Goal: Task Accomplishment & Management: Complete application form

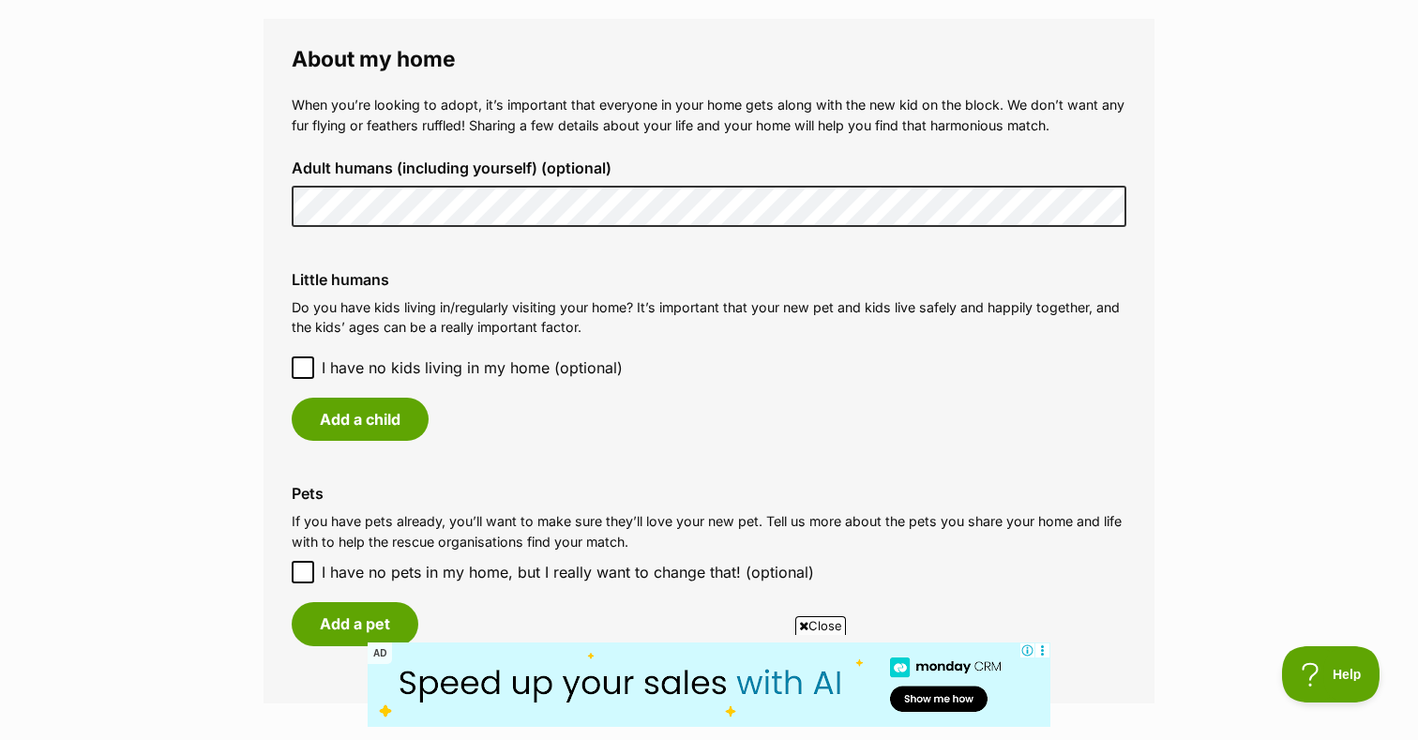
scroll to position [1410, 0]
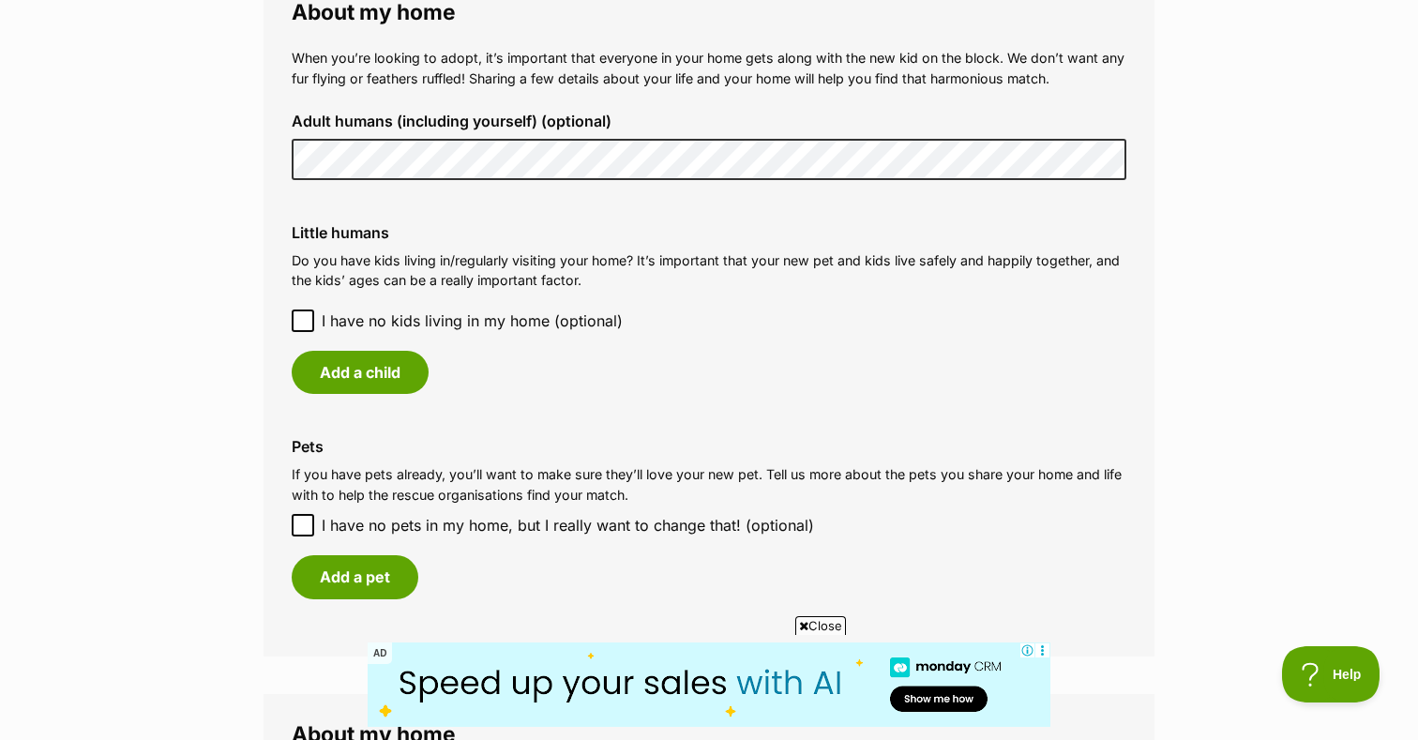
click at [535, 461] on div "Pets If you have pets already, you’ll want to make sure they’ll love your new p…" at bounding box center [709, 518] width 865 height 190
click at [369, 564] on button "Add a pet" at bounding box center [355, 576] width 127 height 43
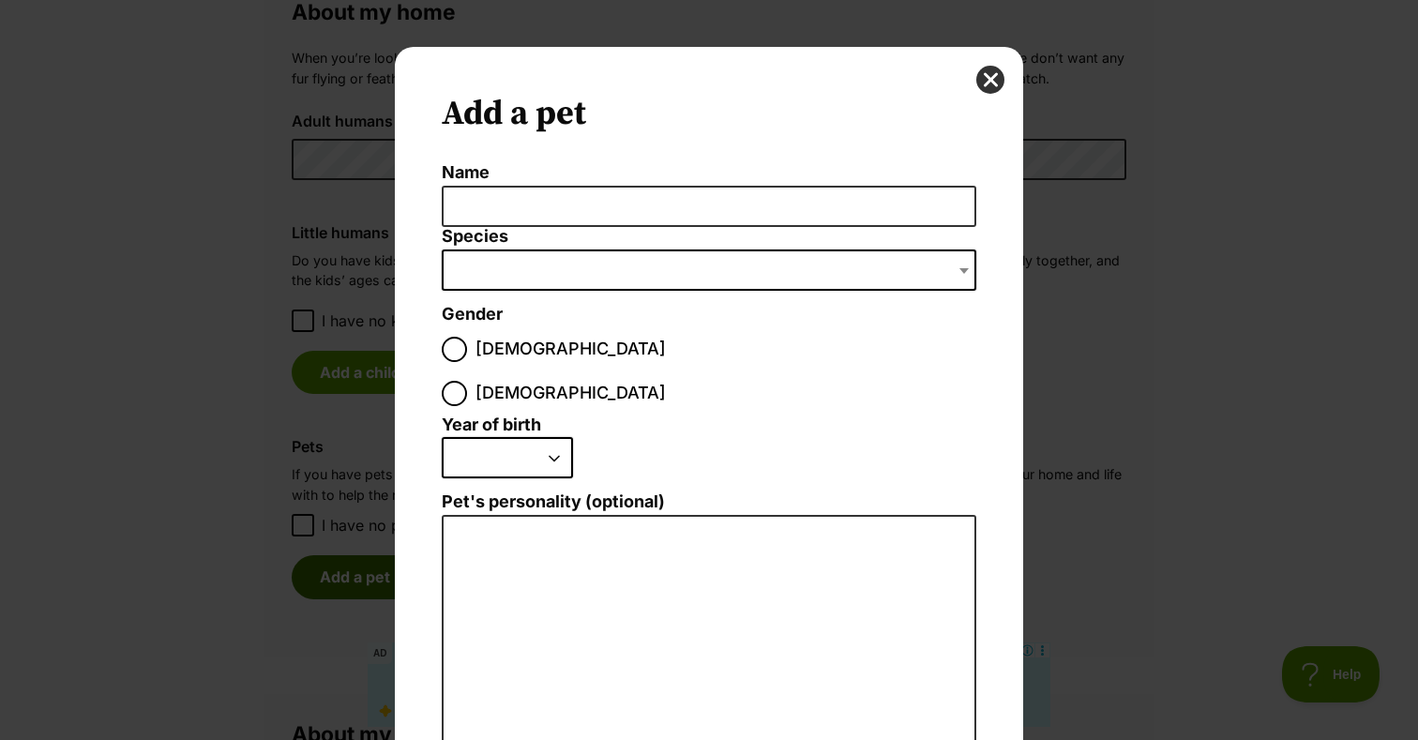
scroll to position [0, 0]
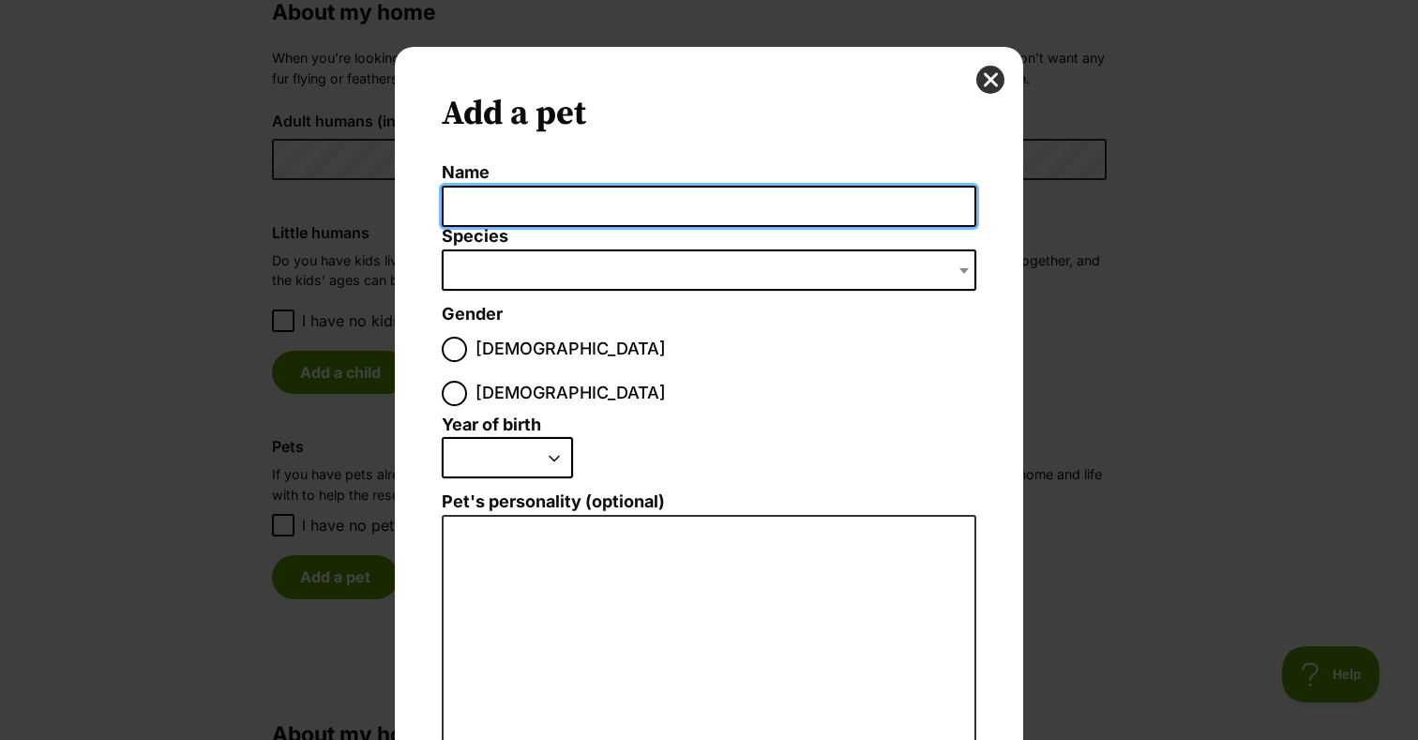
click at [532, 203] on input "Name" at bounding box center [709, 207] width 535 height 42
type input "Yoko"
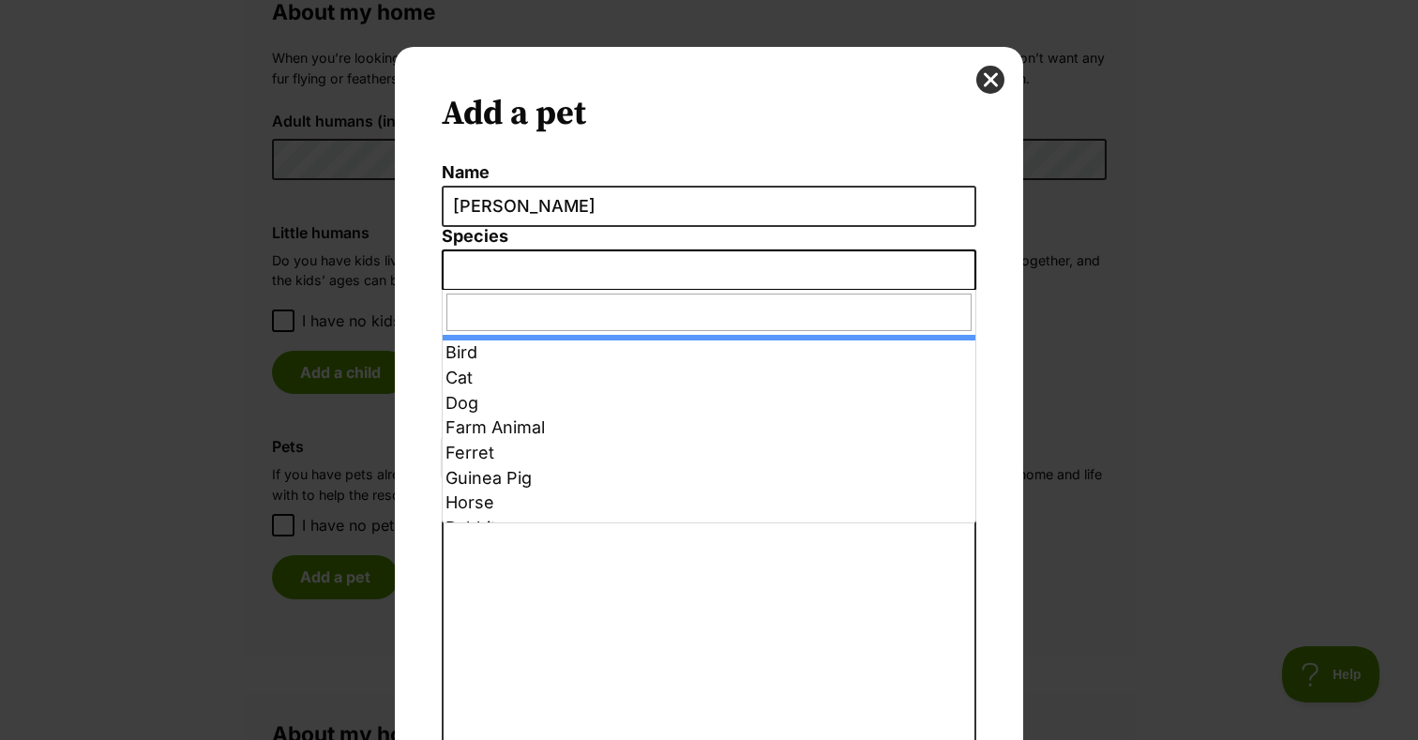
click at [538, 286] on span "Dialog Window - Close (Press escape to close)" at bounding box center [709, 269] width 535 height 41
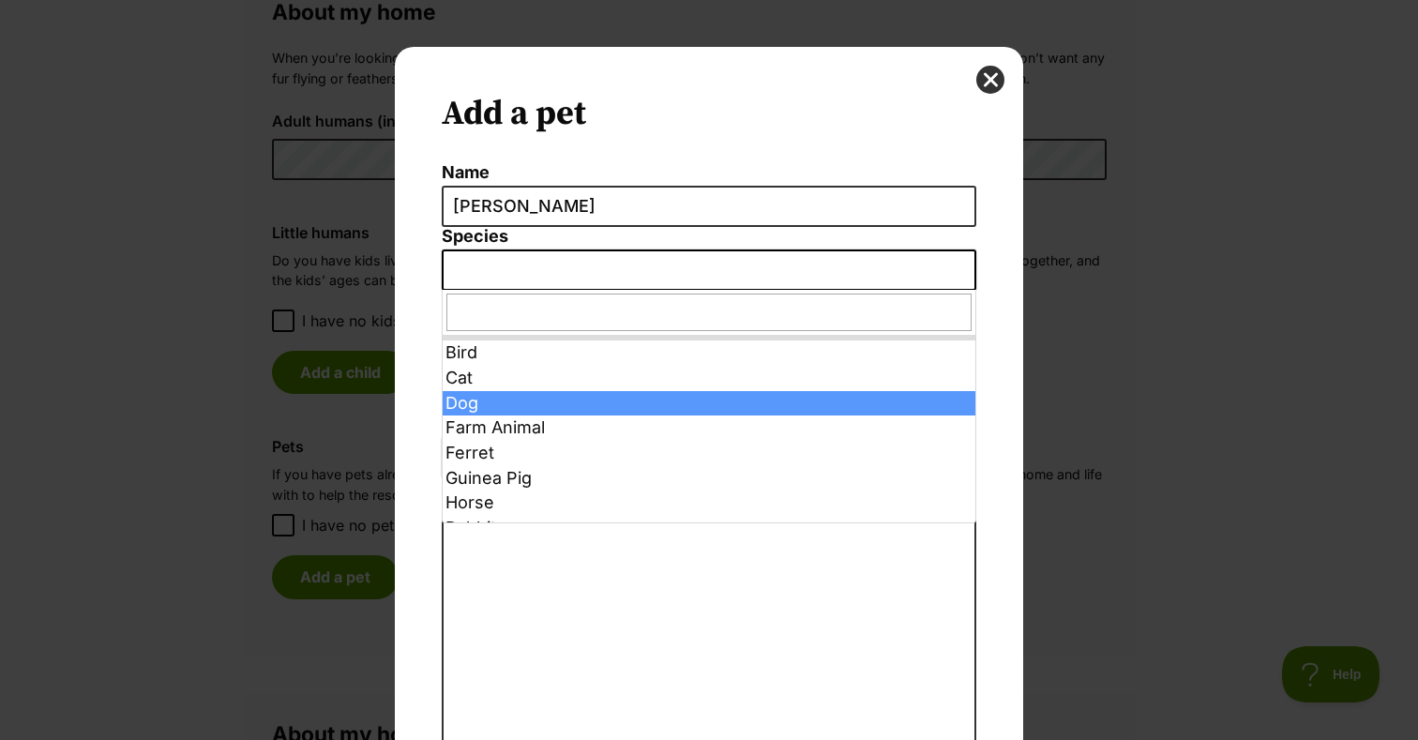
select select "1"
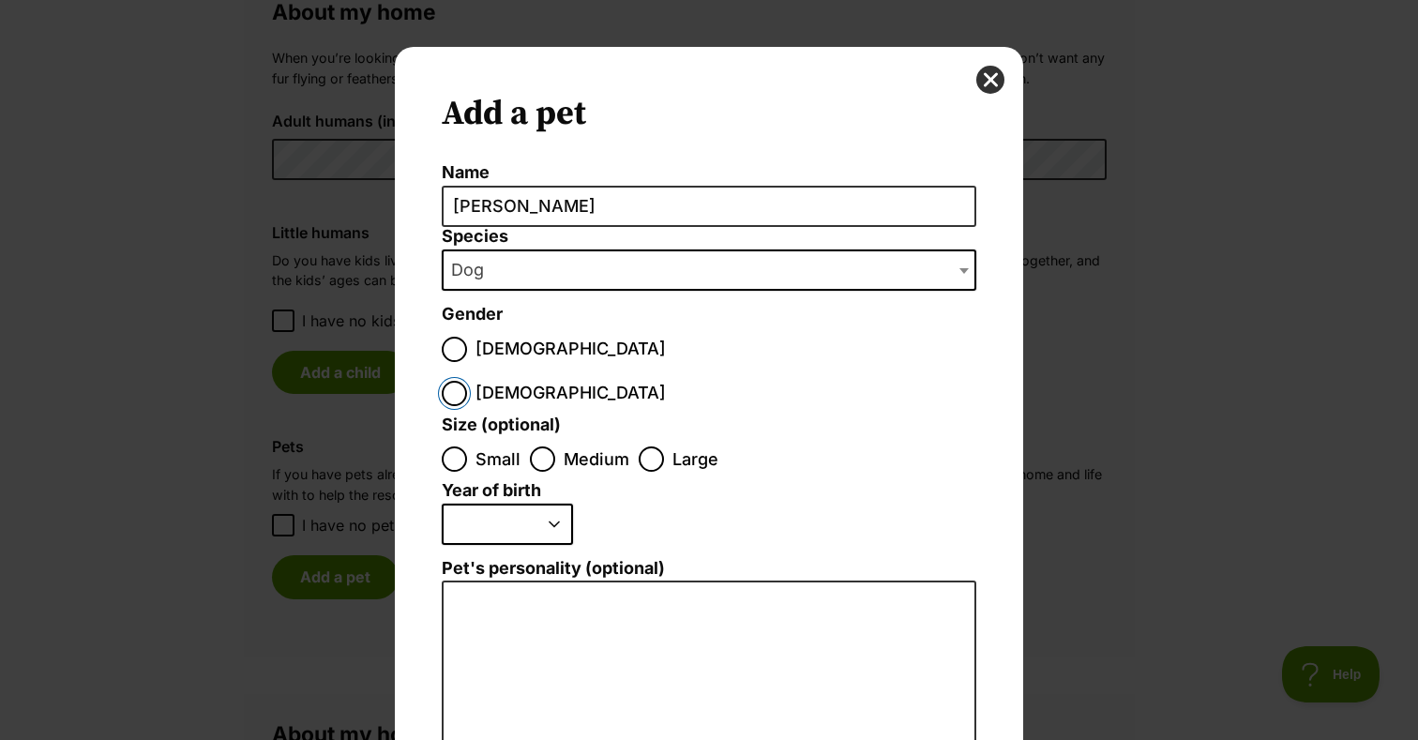
click at [467, 381] on input "Female" at bounding box center [454, 393] width 25 height 25
radio input "true"
click at [533, 504] on select "2025 2024 2023 2022 2021 2020 2019 2018 2017 2016 2015 2014 2013 2012 2011 2010…" at bounding box center [507, 524] width 131 height 41
select select "2015"
click at [442, 504] on select "2025 2024 2023 2022 2021 2020 2019 2018 2017 2016 2015 2014 2013 2012 2011 2010…" at bounding box center [507, 524] width 131 height 41
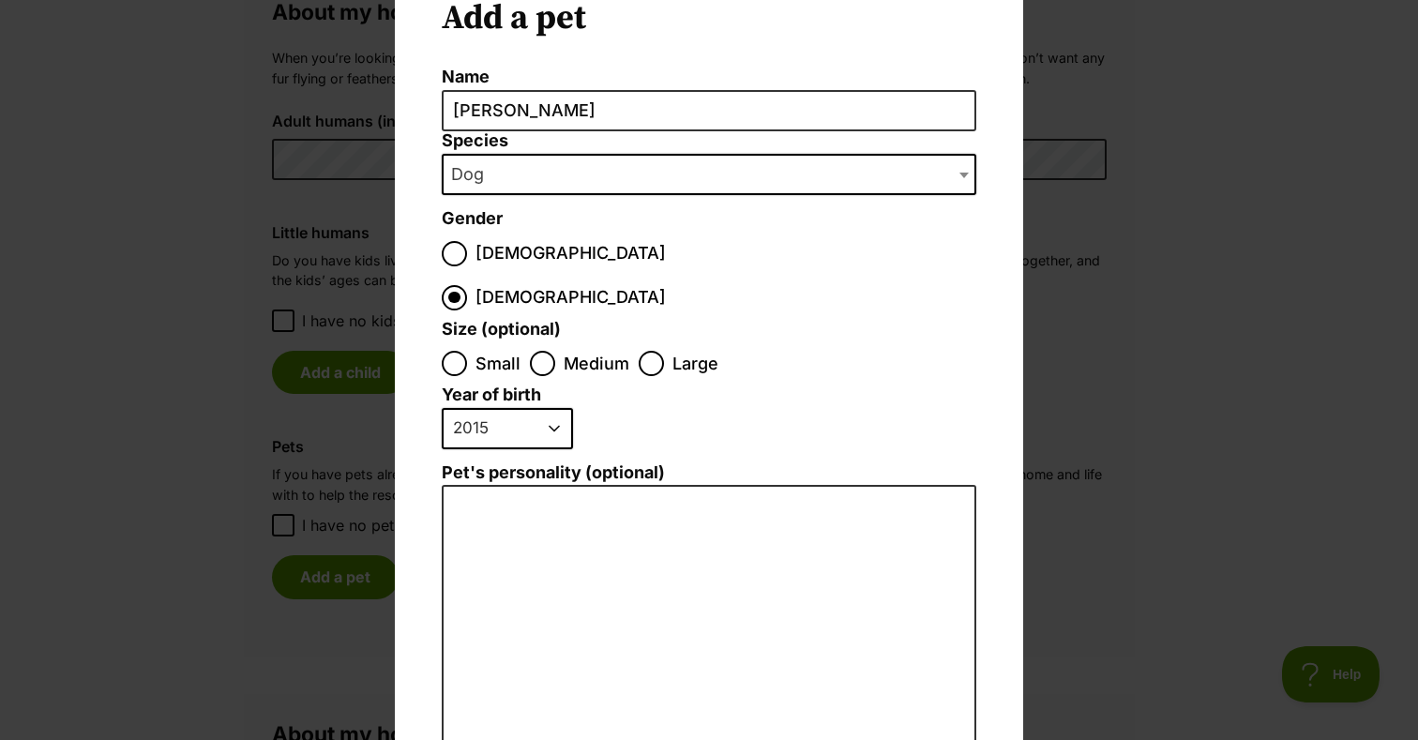
scroll to position [106, 0]
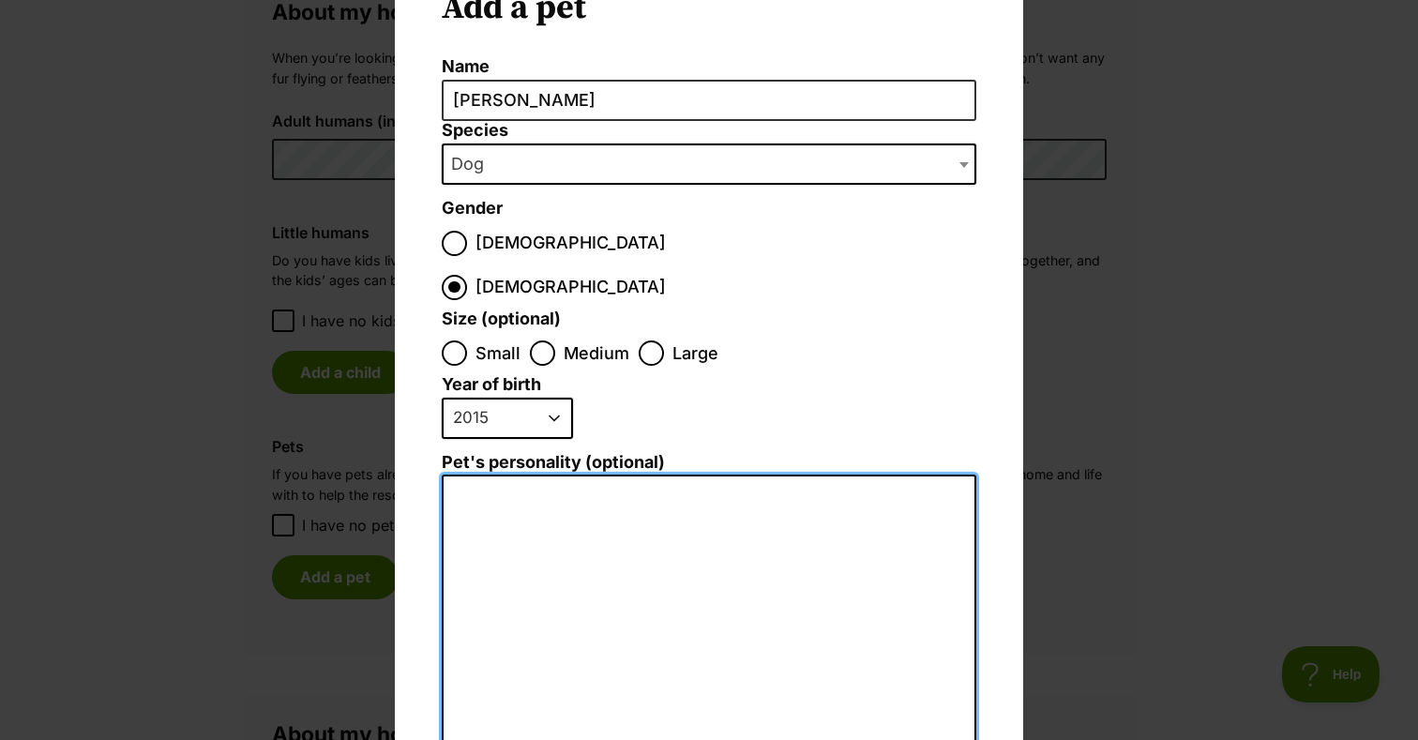
click at [559, 474] on textarea "Pet's personality (optional)" at bounding box center [709, 679] width 535 height 411
paste textarea "she is very quiet, calm and reserved. My greyhound (she is pretty much a cat) h…"
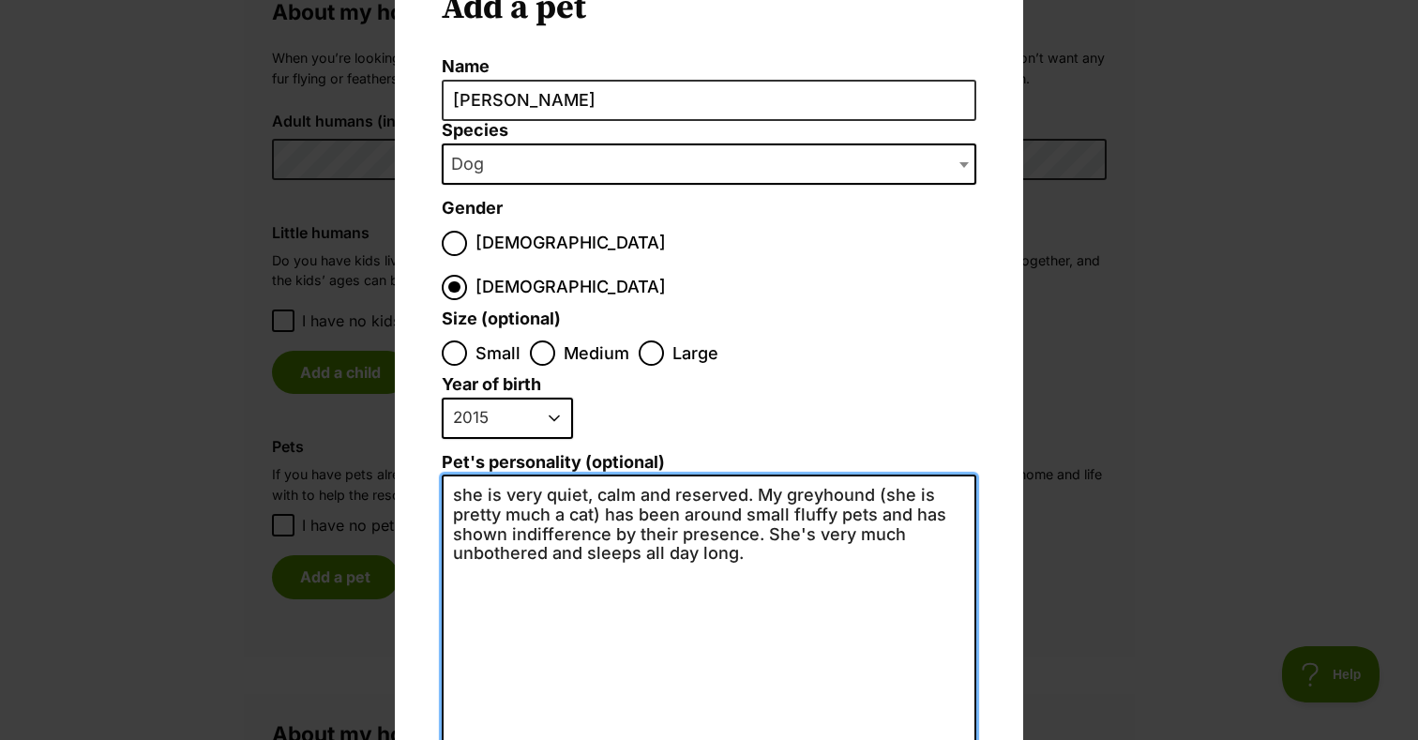
click at [474, 474] on textarea "she is very quiet, calm and reserved. My greyhound (she is pretty much a cat) h…" at bounding box center [709, 679] width 535 height 411
click at [759, 514] on textarea "Yoko is very quiet, calm and reserved. My greyhound (she is pretty much a cat) …" at bounding box center [709, 679] width 535 height 411
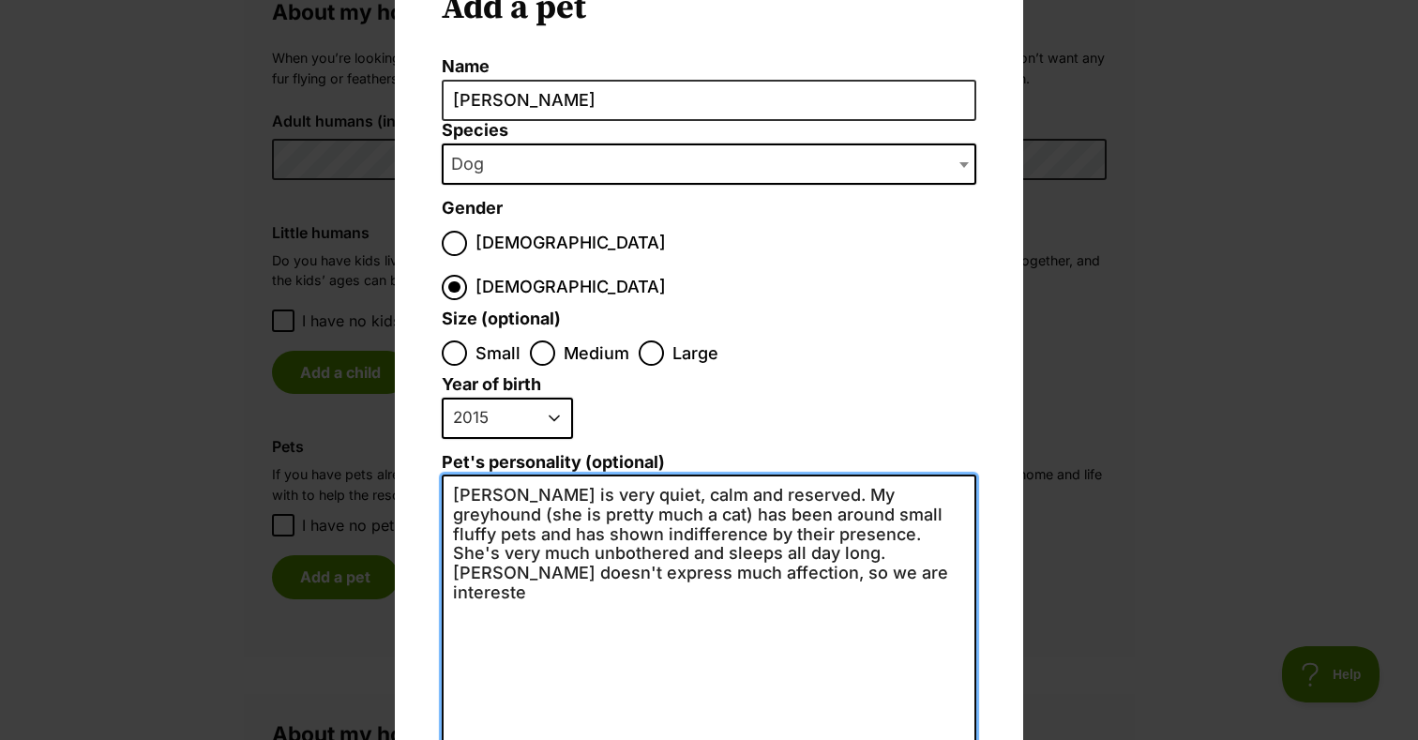
drag, startPoint x: 747, startPoint y: 511, endPoint x: 752, endPoint y: 613, distance: 102.3
click at [752, 613] on textarea "Yoko is very quiet, calm and reserved. My greyhound (she is pretty much a cat) …" at bounding box center [709, 679] width 535 height 411
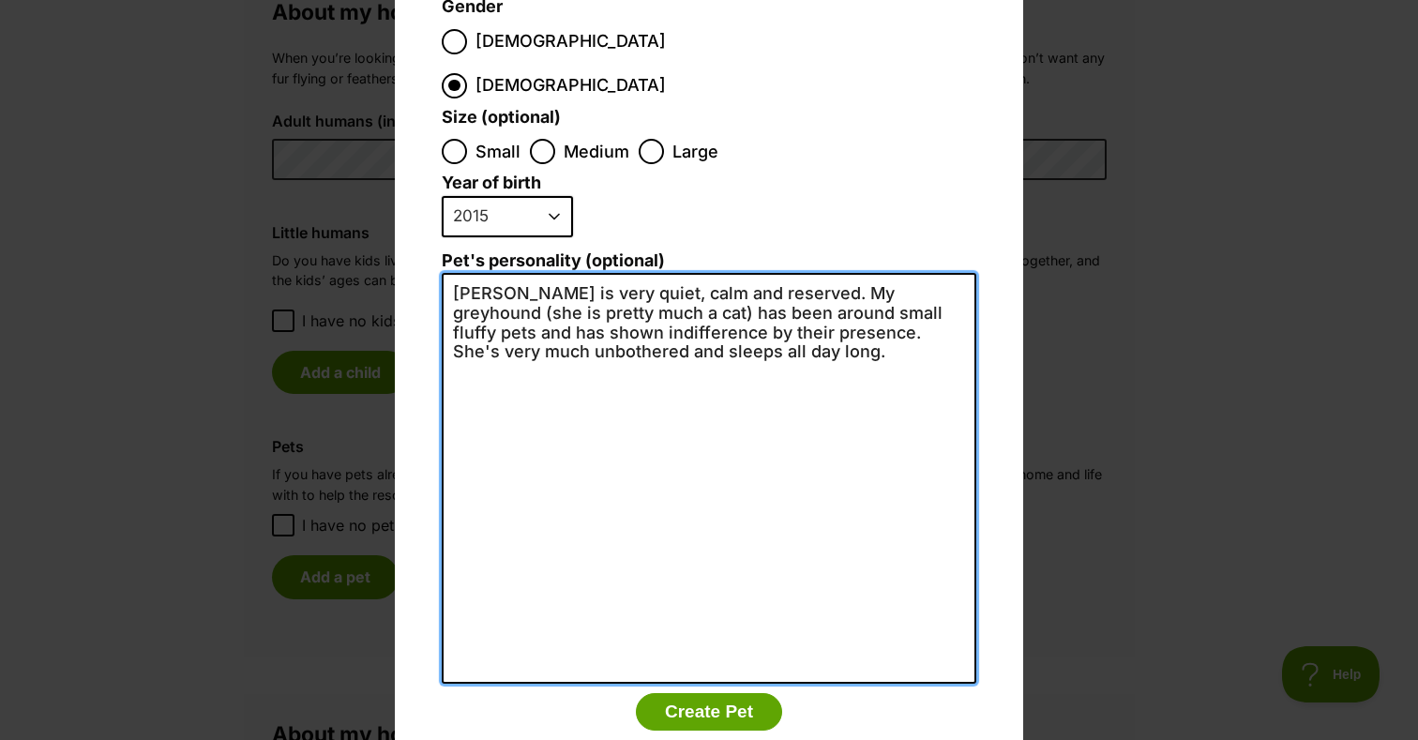
scroll to position [329, 0]
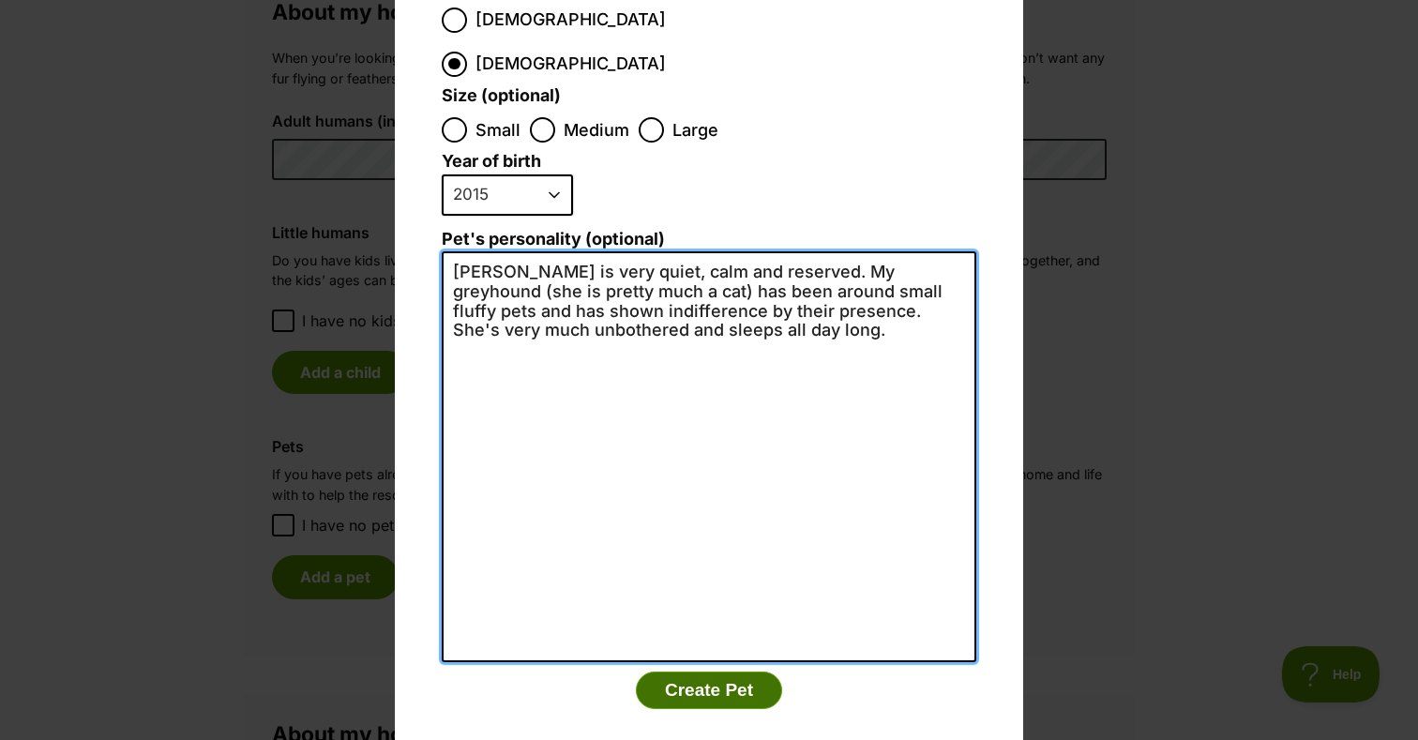
type textarea "Yoko is very quiet, calm and reserved. My greyhound (she is pretty much a cat) …"
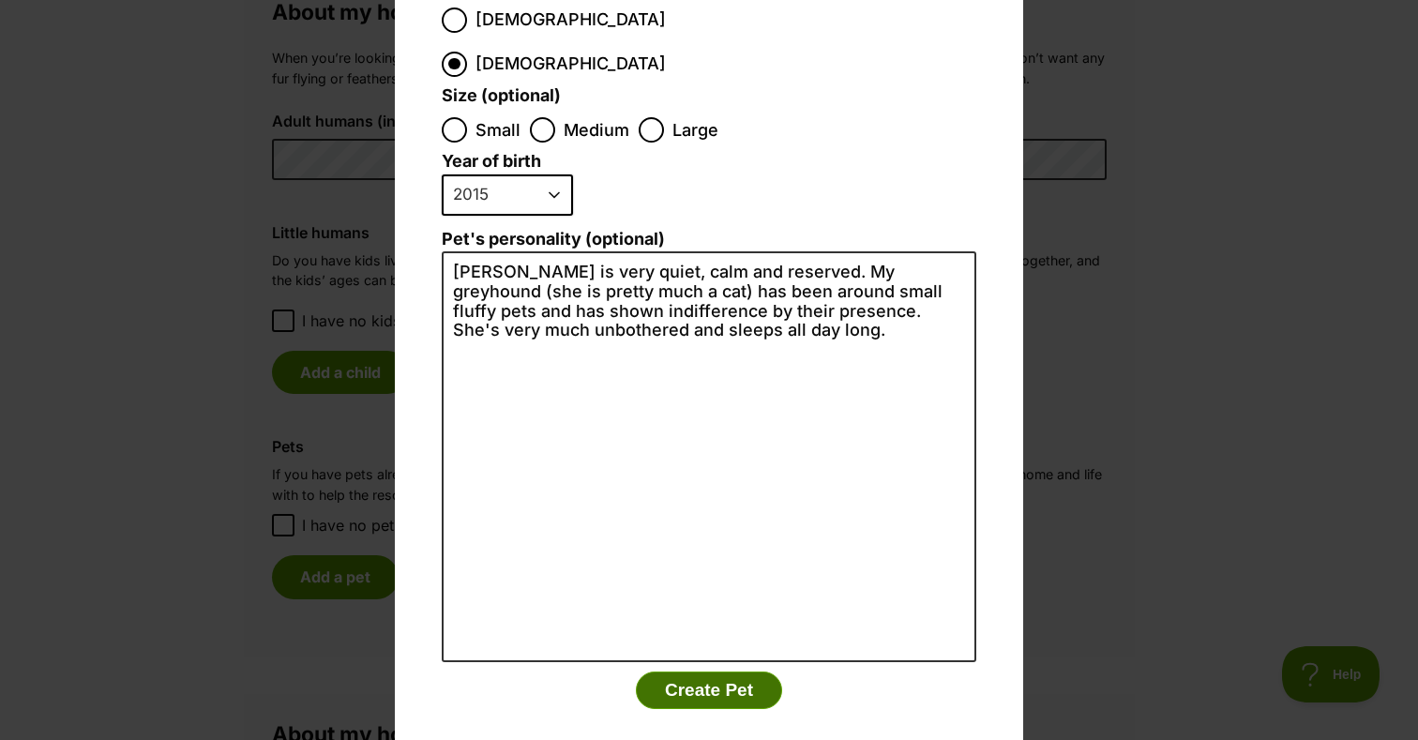
click at [711, 671] on button "Create Pet" at bounding box center [709, 690] width 146 height 38
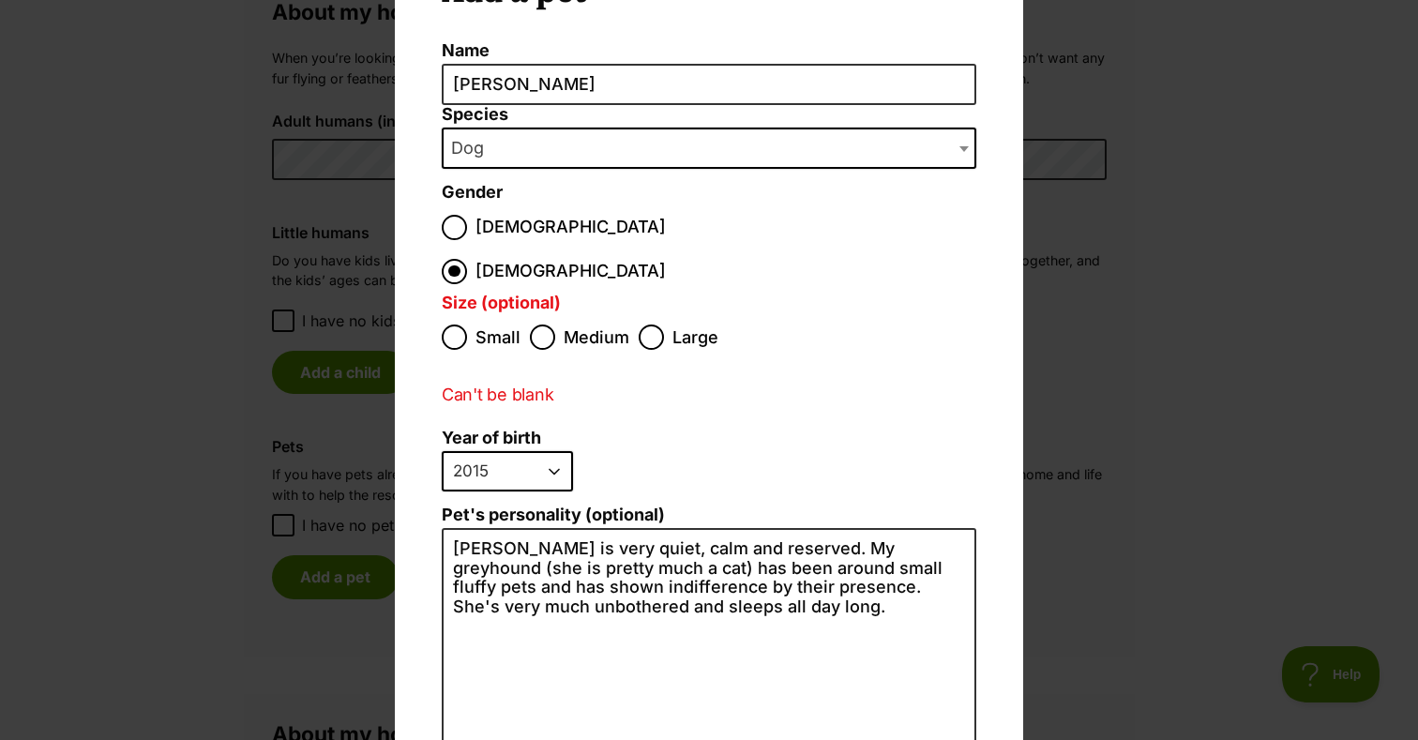
scroll to position [80, 0]
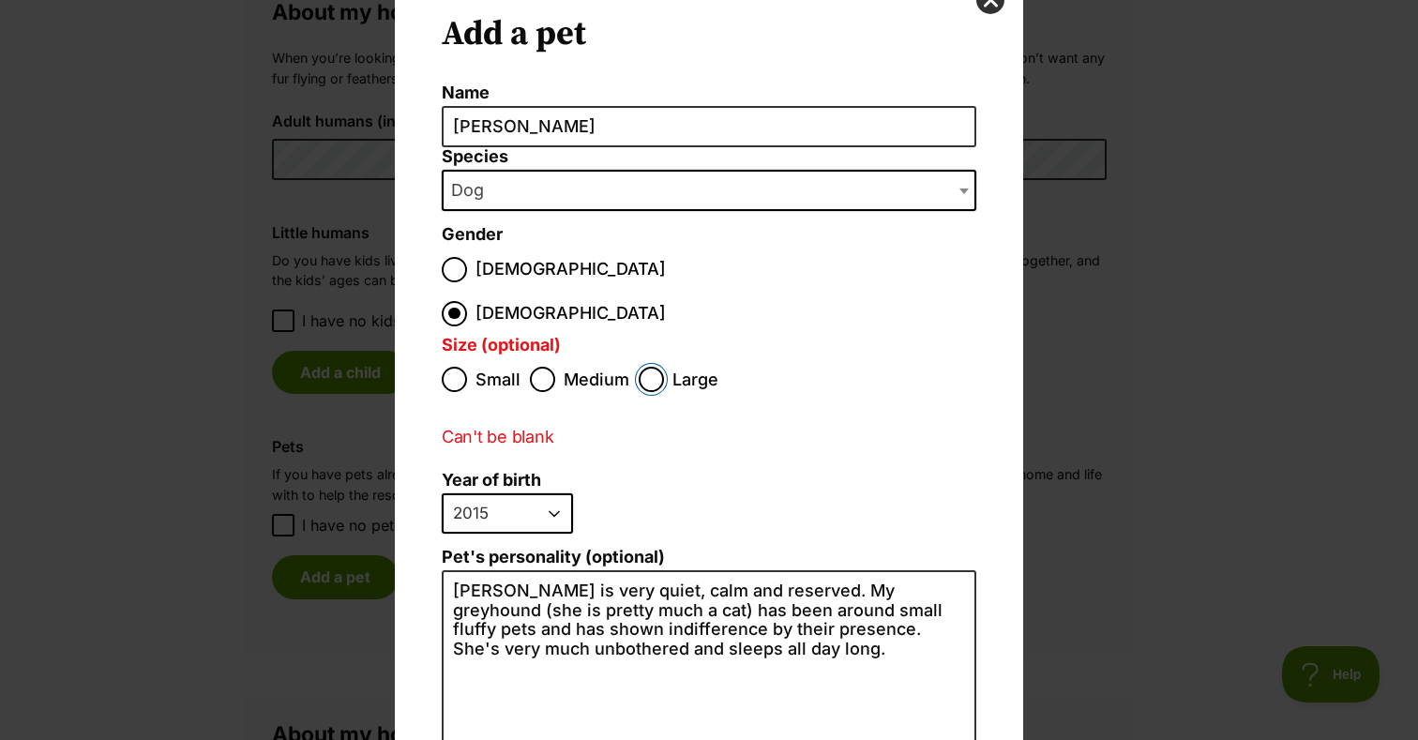
click at [648, 367] on input "Large" at bounding box center [651, 379] width 25 height 25
radio input "true"
click at [558, 367] on label "Medium" at bounding box center [579, 379] width 99 height 25
click at [555, 367] on input "Medium" at bounding box center [542, 379] width 25 height 25
radio input "true"
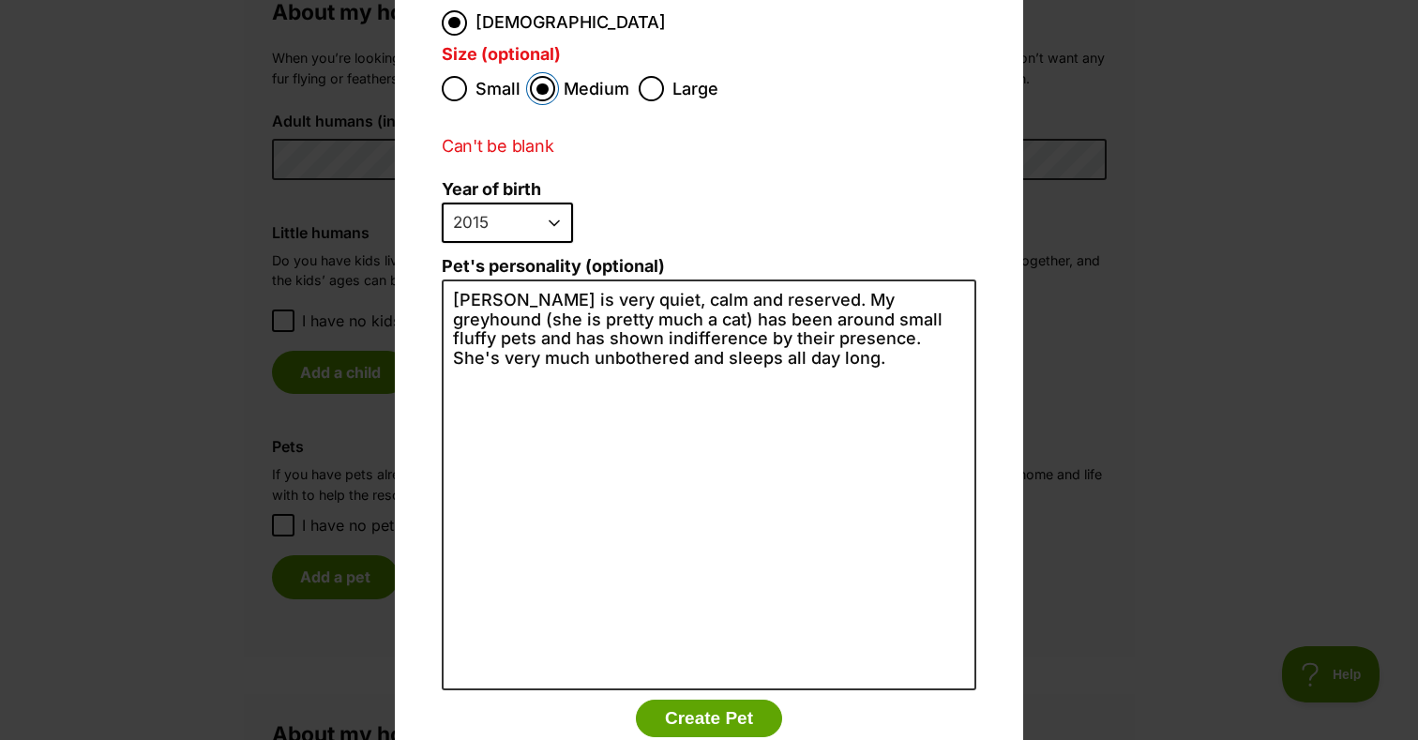
scroll to position [399, 0]
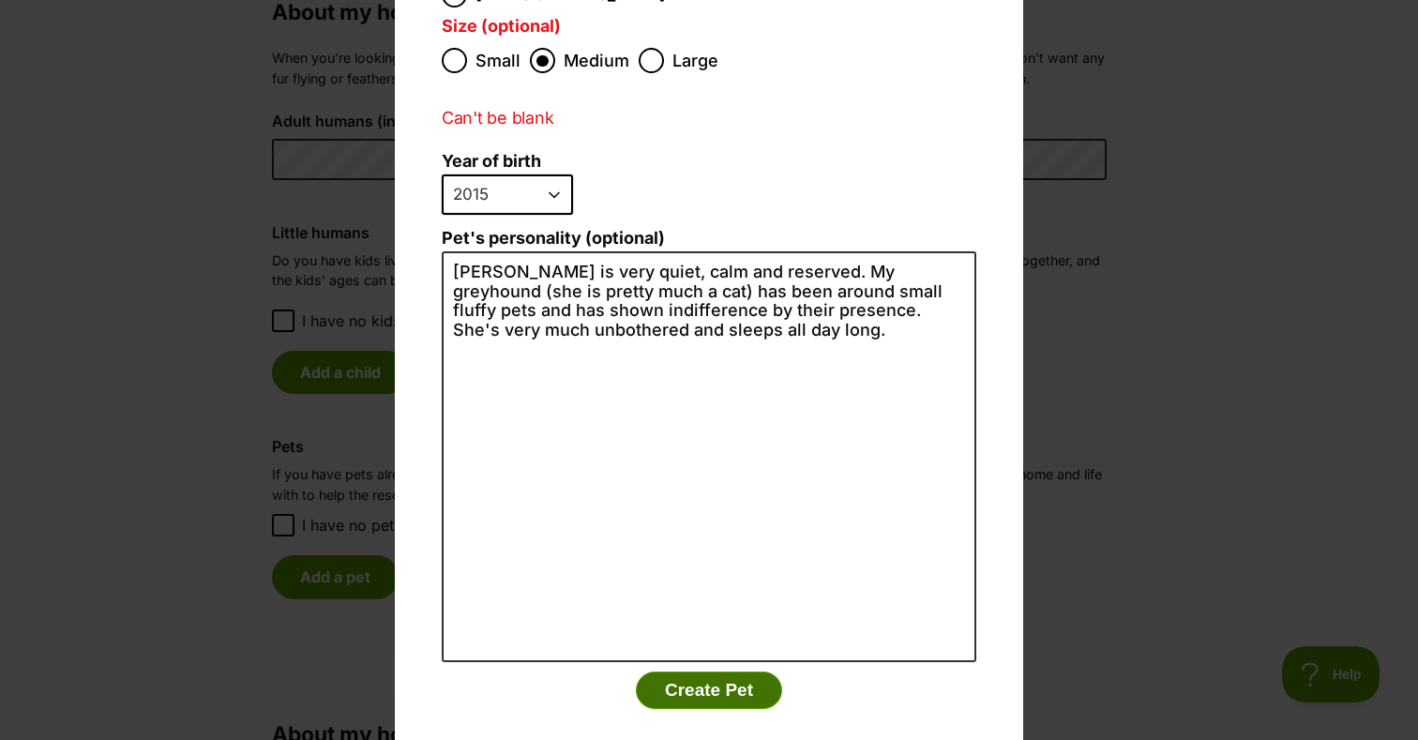
click at [694, 671] on button "Create Pet" at bounding box center [709, 690] width 146 height 38
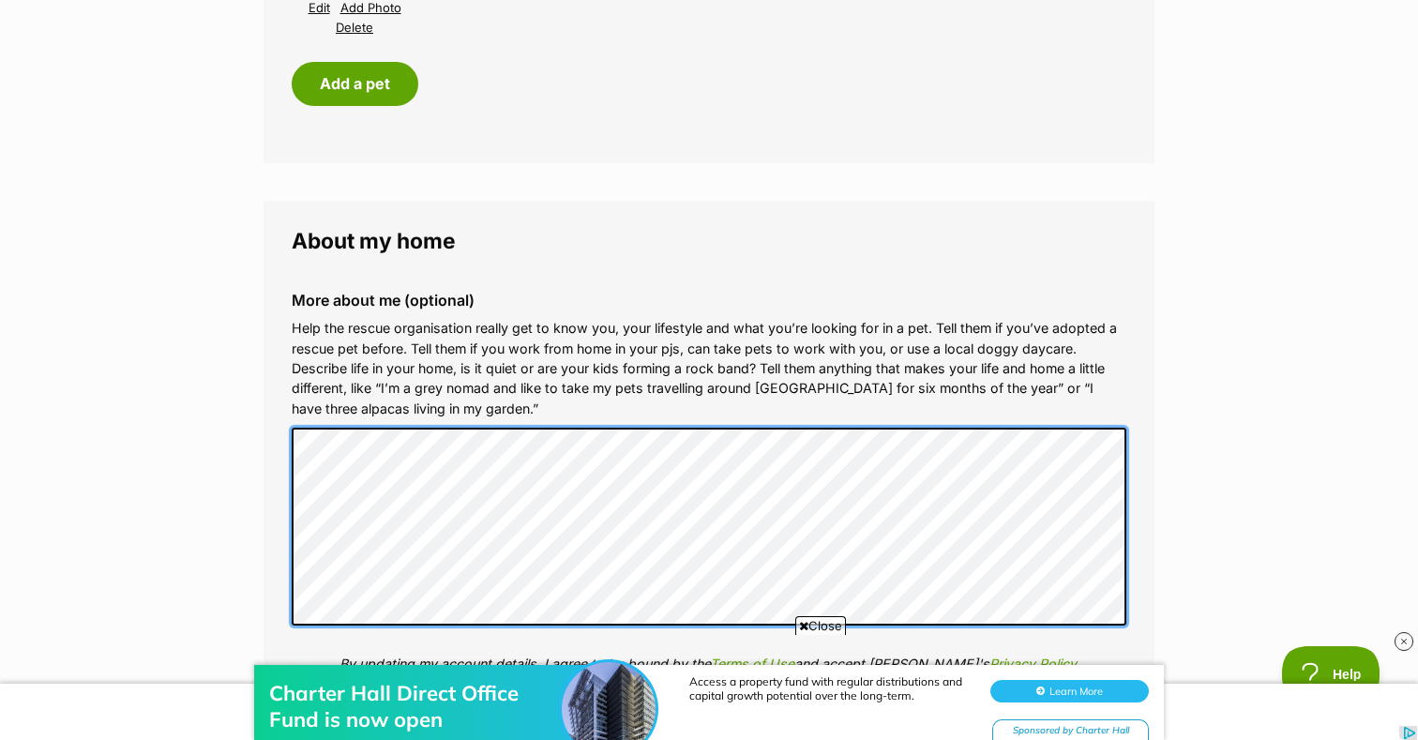
scroll to position [0, 0]
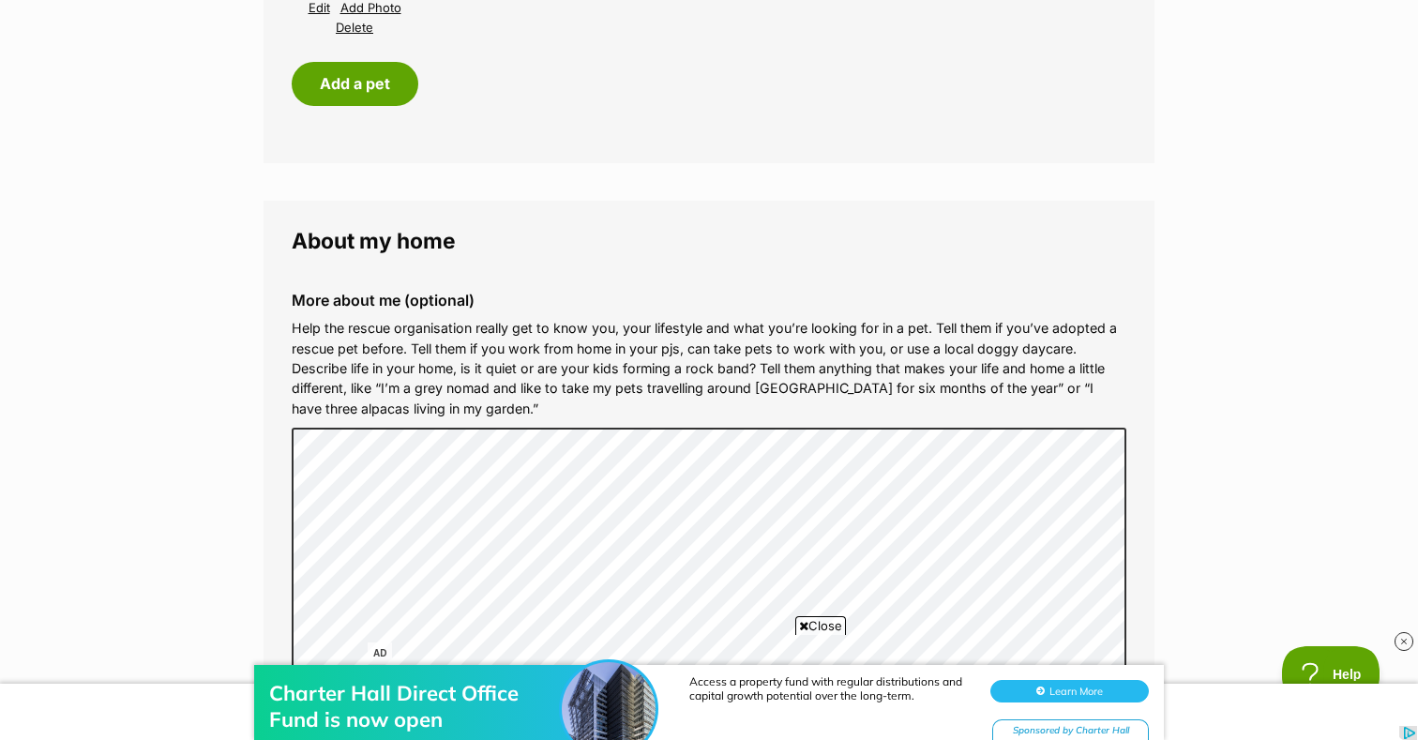
click at [649, 627] on div "Charter Hall Direct Office Fund is now open Access a property fund with regular…" at bounding box center [709, 683] width 1418 height 113
click at [650, 628] on div "Charter Hall Direct Office Fund is now open Access a property fund with regular…" at bounding box center [709, 683] width 1418 height 113
click at [655, 627] on div "Charter Hall Direct Office Fund is now open Access a property fund with regular…" at bounding box center [709, 683] width 1418 height 113
click at [1051, 630] on div "Charter Hall Direct Office Fund is now open Access a property fund with regular…" at bounding box center [709, 683] width 1418 height 113
click at [932, 630] on div "Charter Hall Direct Office Fund is now open Access a property fund with regular…" at bounding box center [709, 683] width 1418 height 113
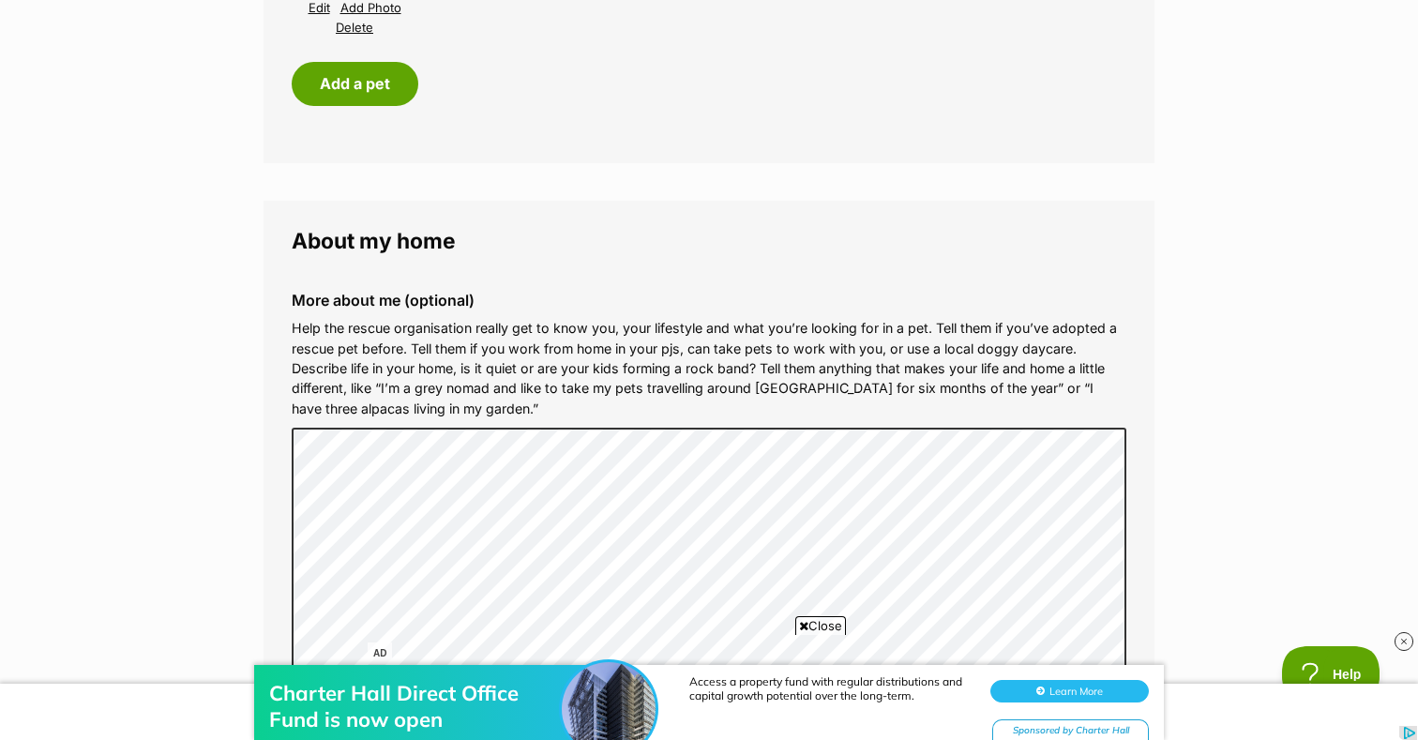
click at [1073, 644] on div "Charter Hall Direct Office Fund is now open Access a property fund with regular…" at bounding box center [709, 683] width 1418 height 113
click at [1070, 636] on div "Charter Hall Direct Office Fund is now open Access a property fund with regular…" at bounding box center [709, 683] width 1418 height 113
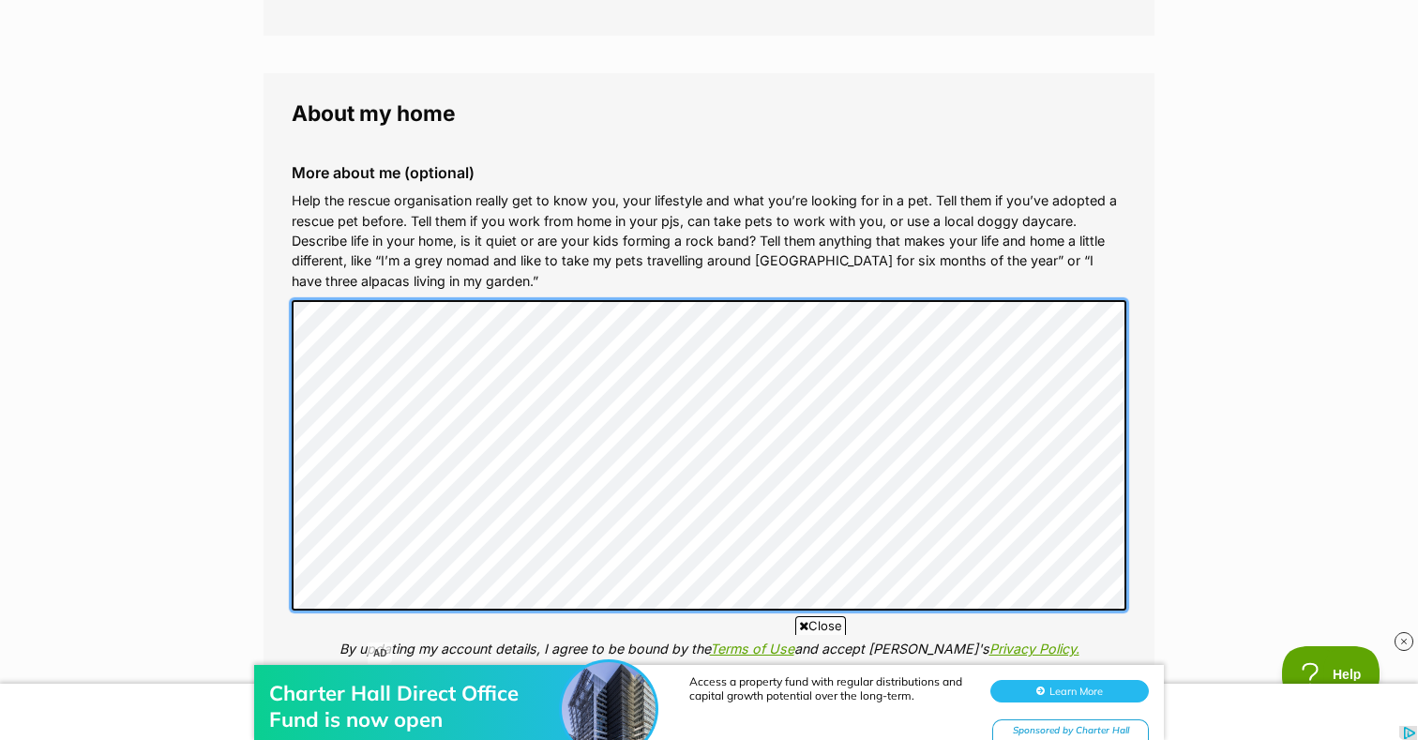
click at [282, 311] on div "More about me (optional) Help the rescue organisation really get to know you, y…" at bounding box center [709, 425] width 865 height 552
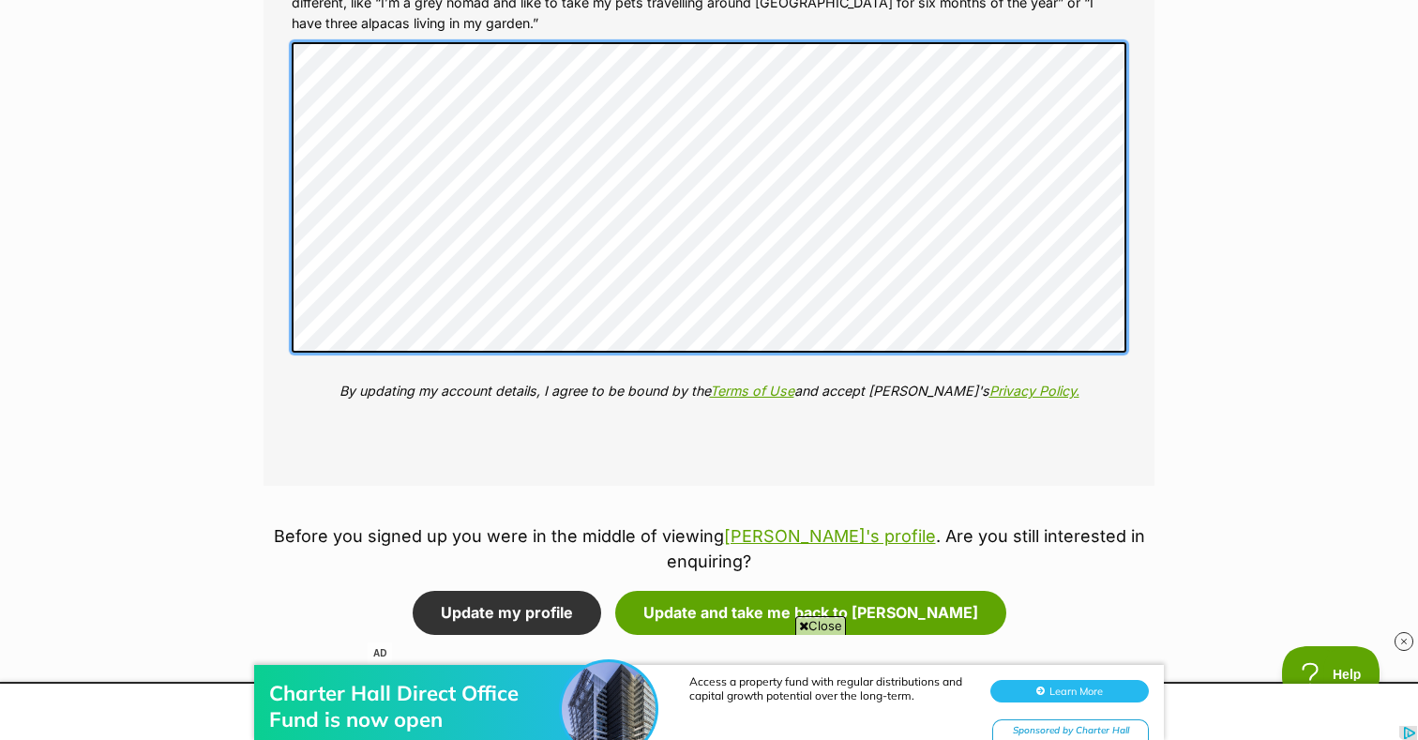
scroll to position [2453, 0]
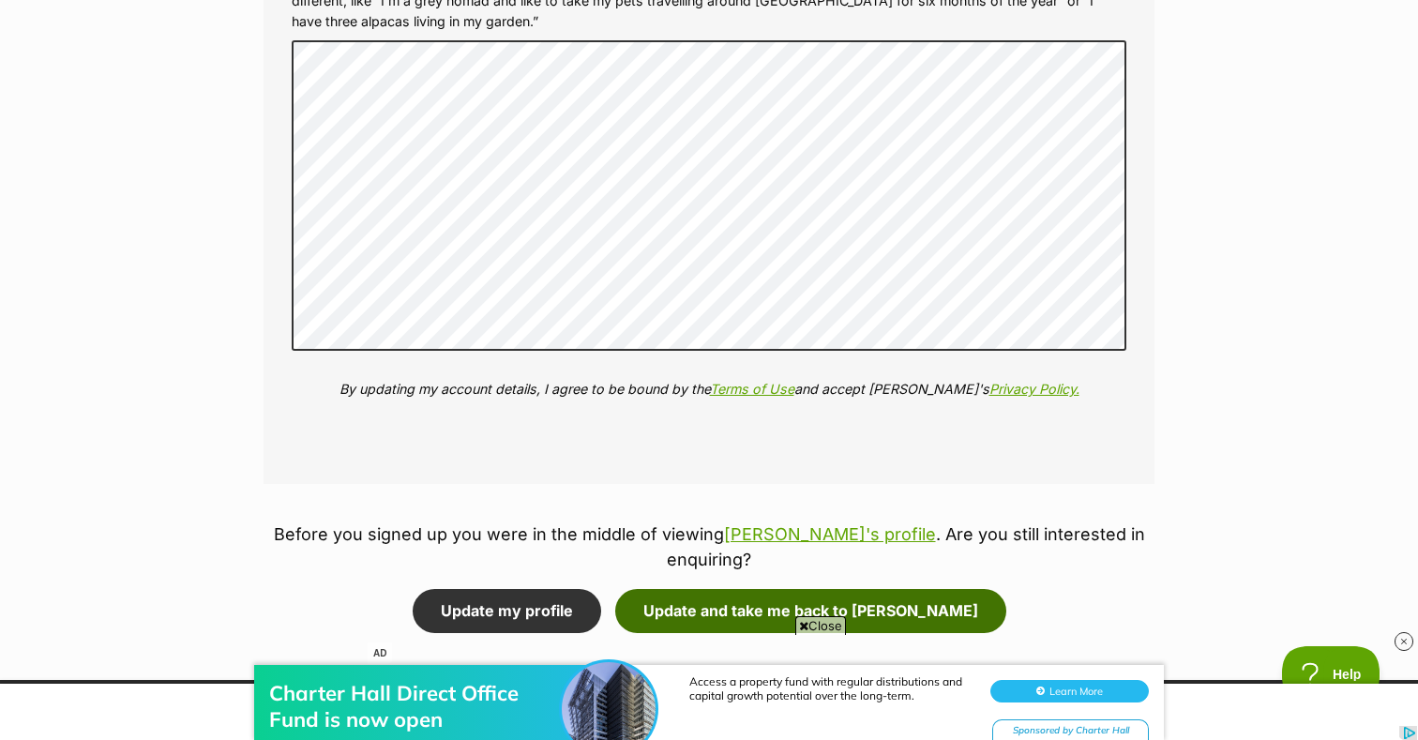
click at [860, 589] on button "Update and take me back to Lucifer" at bounding box center [810, 610] width 391 height 43
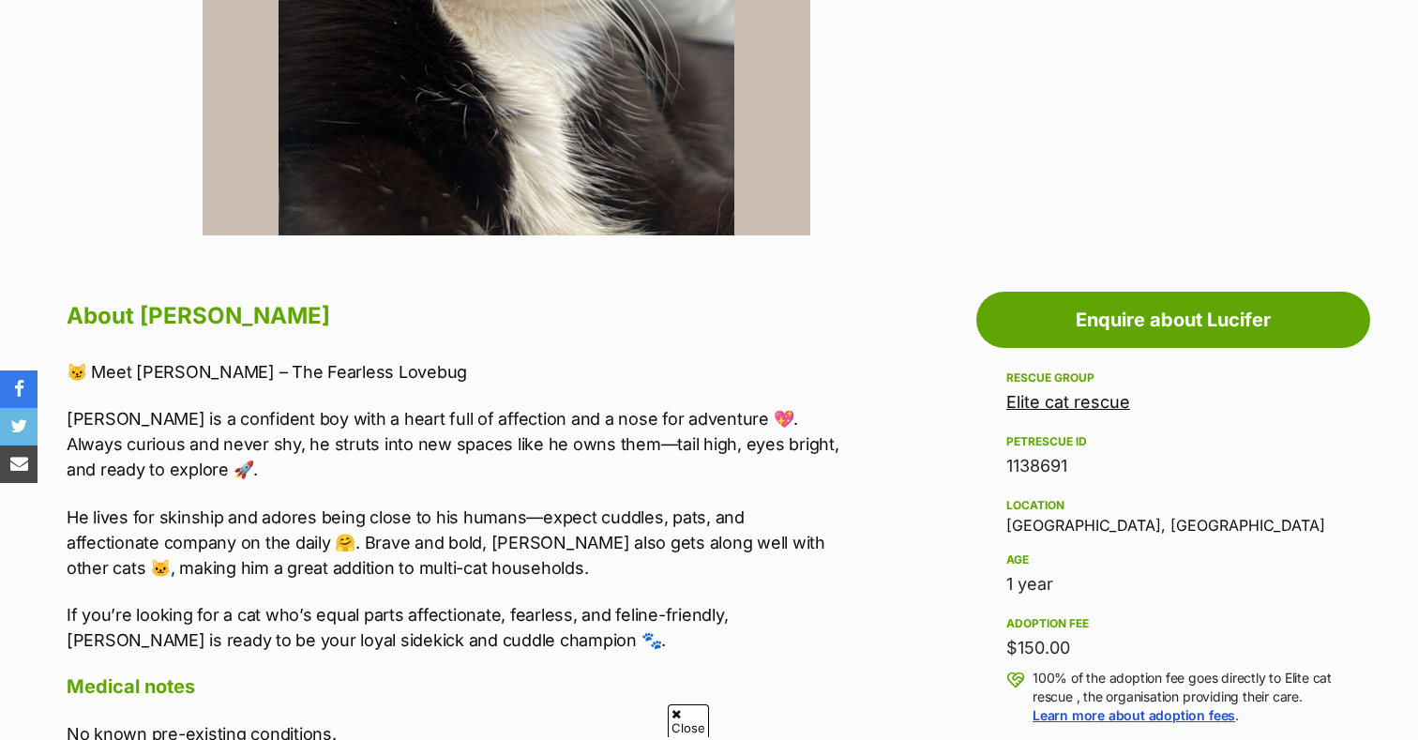
scroll to position [811, 0]
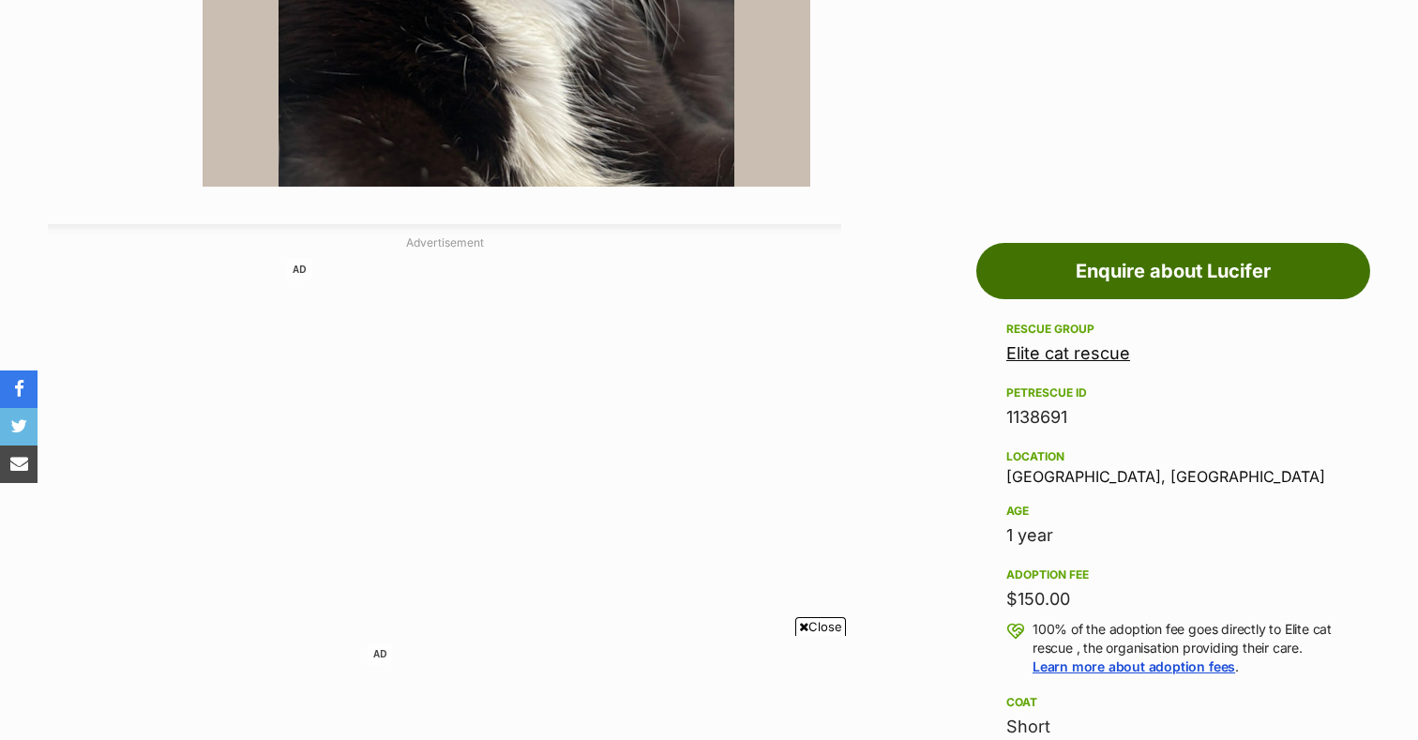
click at [1100, 256] on link "Enquire about Lucifer" at bounding box center [1173, 271] width 394 height 56
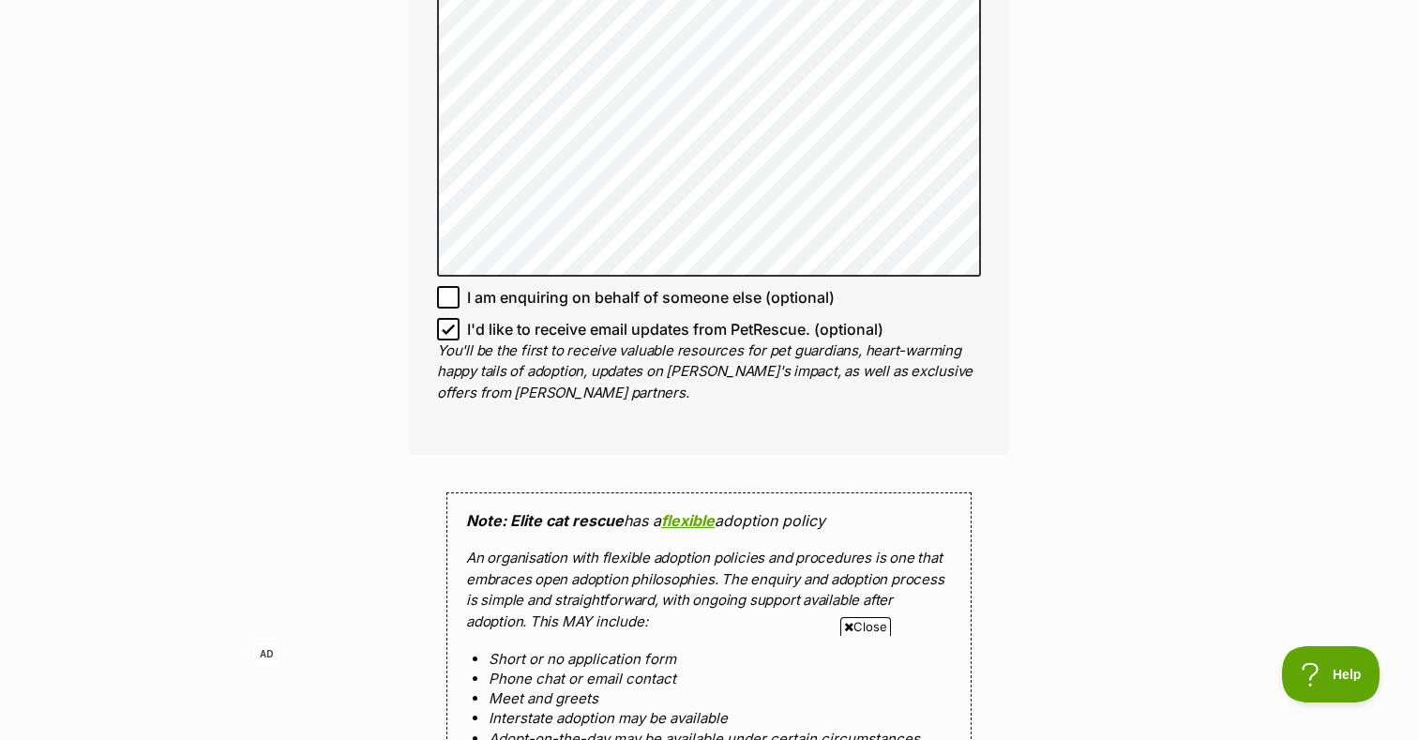
scroll to position [1348, 0]
click at [448, 339] on p "You'll be the first to receive valuable resources for pet guardians, heart-warm…" at bounding box center [709, 371] width 544 height 64
click at [448, 332] on icon at bounding box center [448, 327] width 13 height 13
click at [448, 332] on input "I'd like to receive email updates from PetRescue. (optional)" at bounding box center [448, 327] width 23 height 23
checkbox input "false"
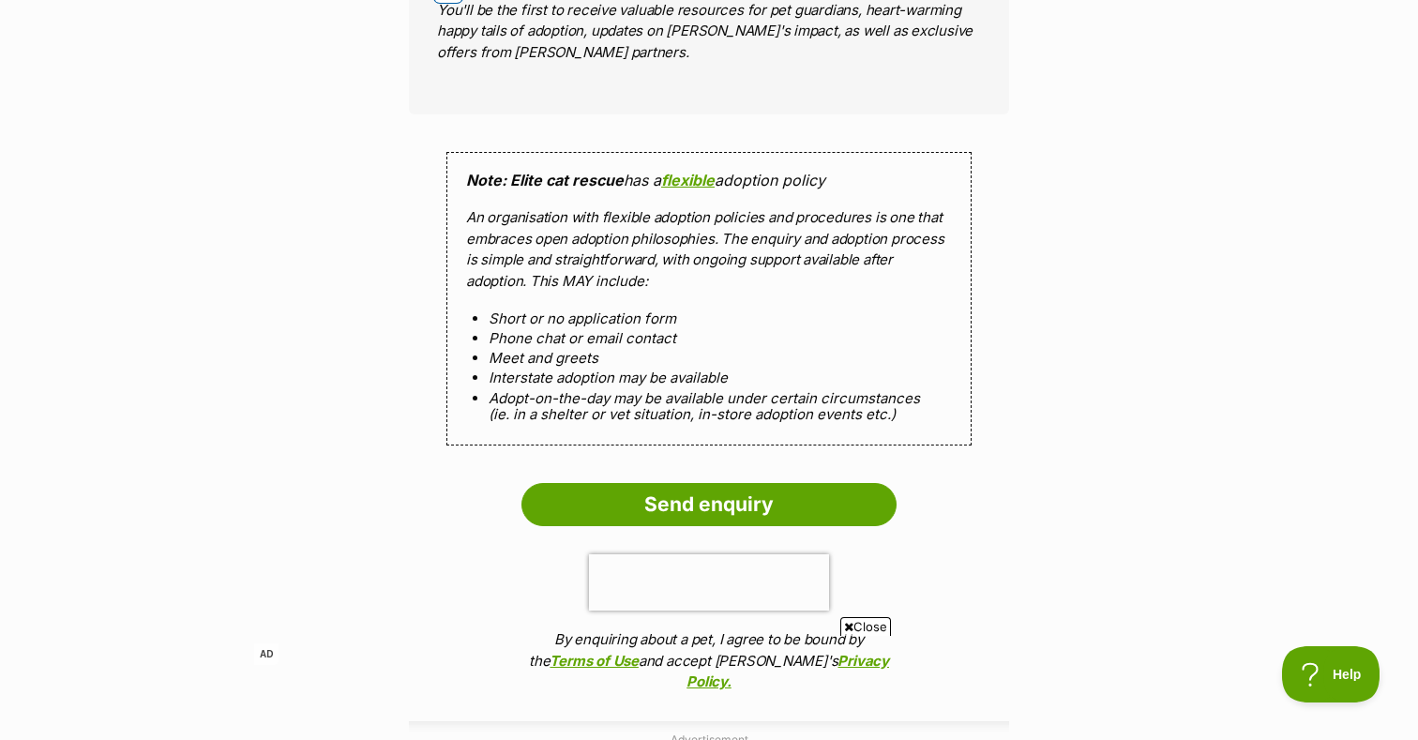
scroll to position [1793, 0]
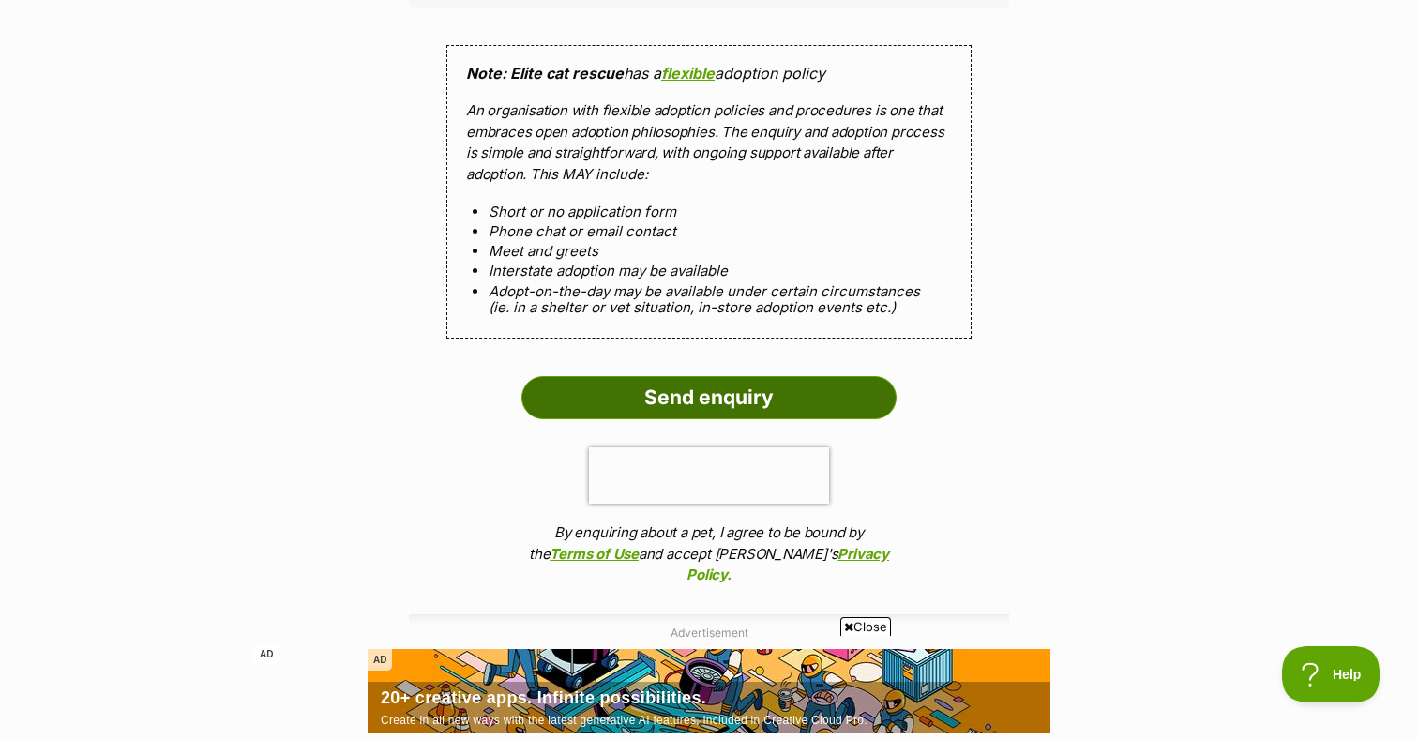
click at [672, 399] on input "Send enquiry" at bounding box center [708, 397] width 375 height 43
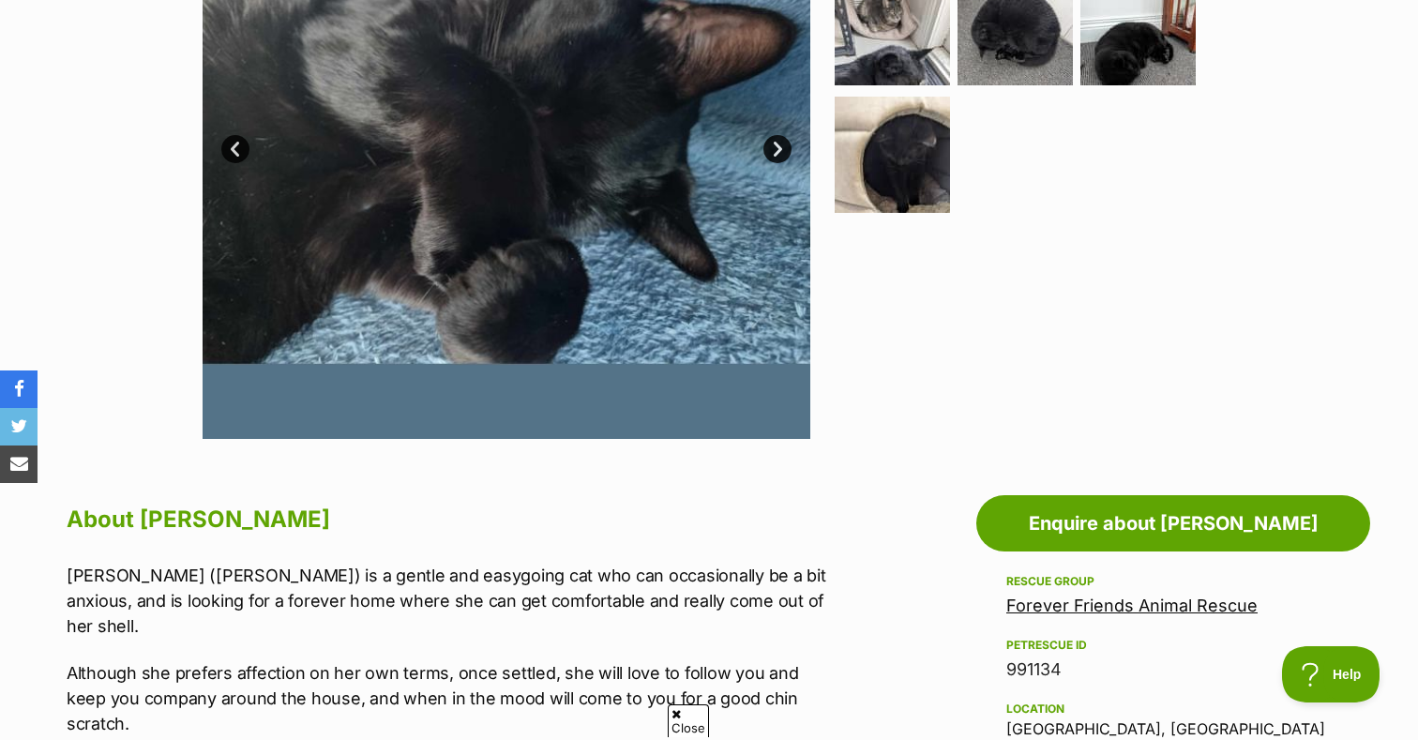
scroll to position [633, 0]
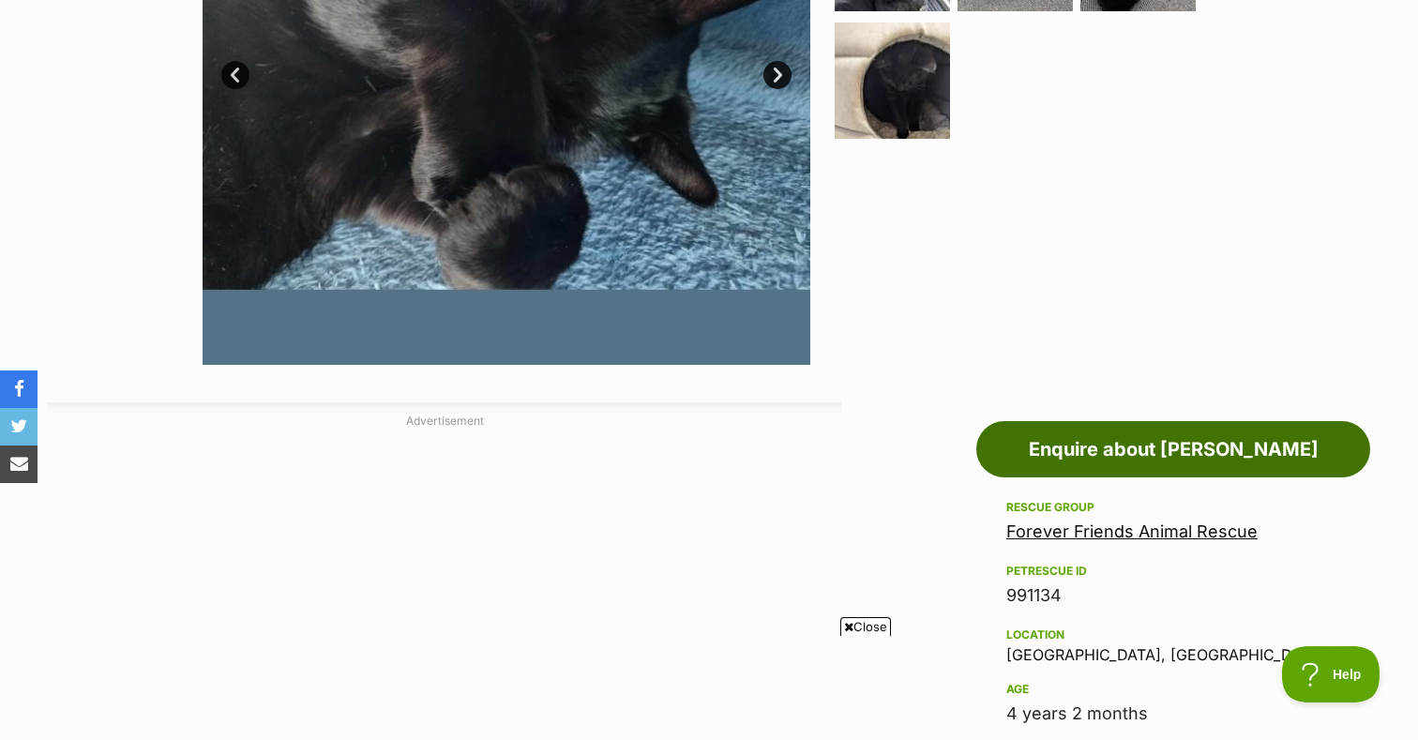
click at [1048, 442] on link "Enquire about Charlotte" at bounding box center [1173, 449] width 394 height 56
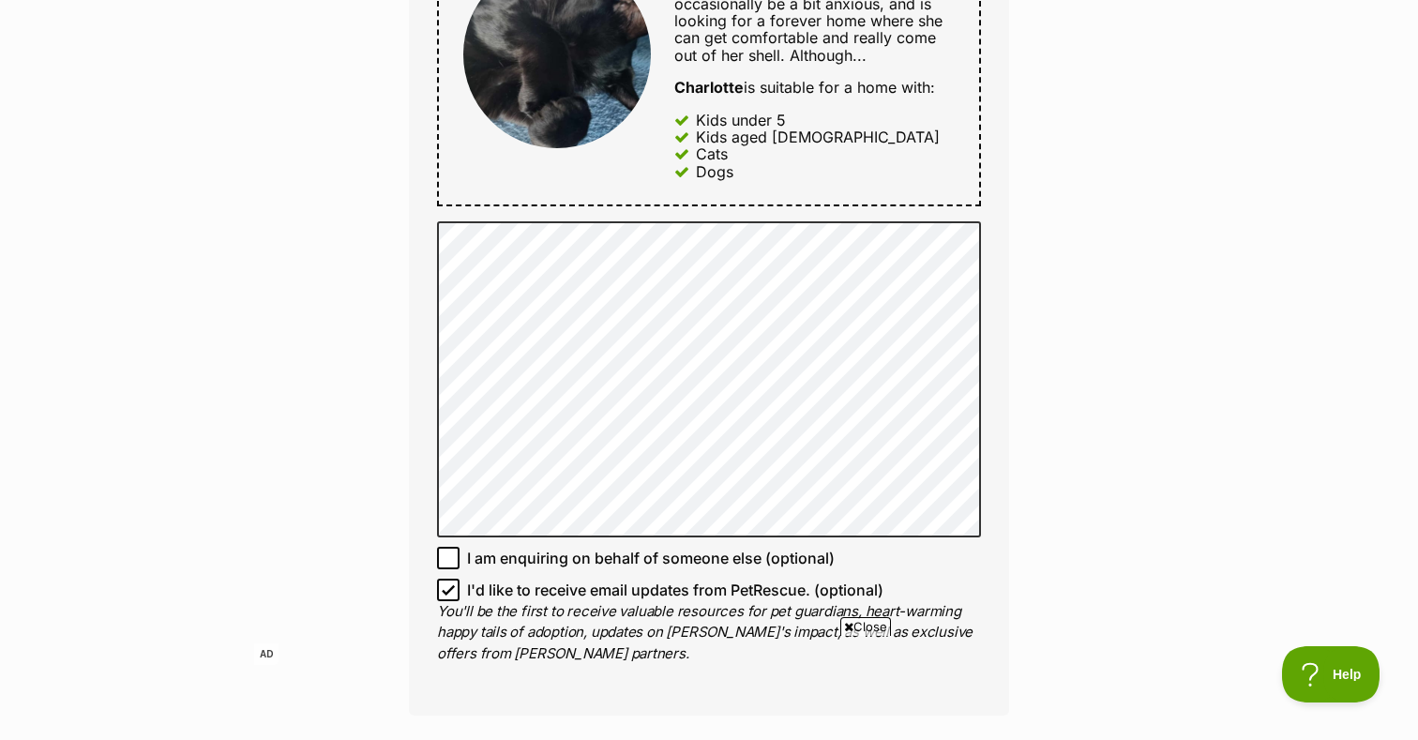
scroll to position [1036, 0]
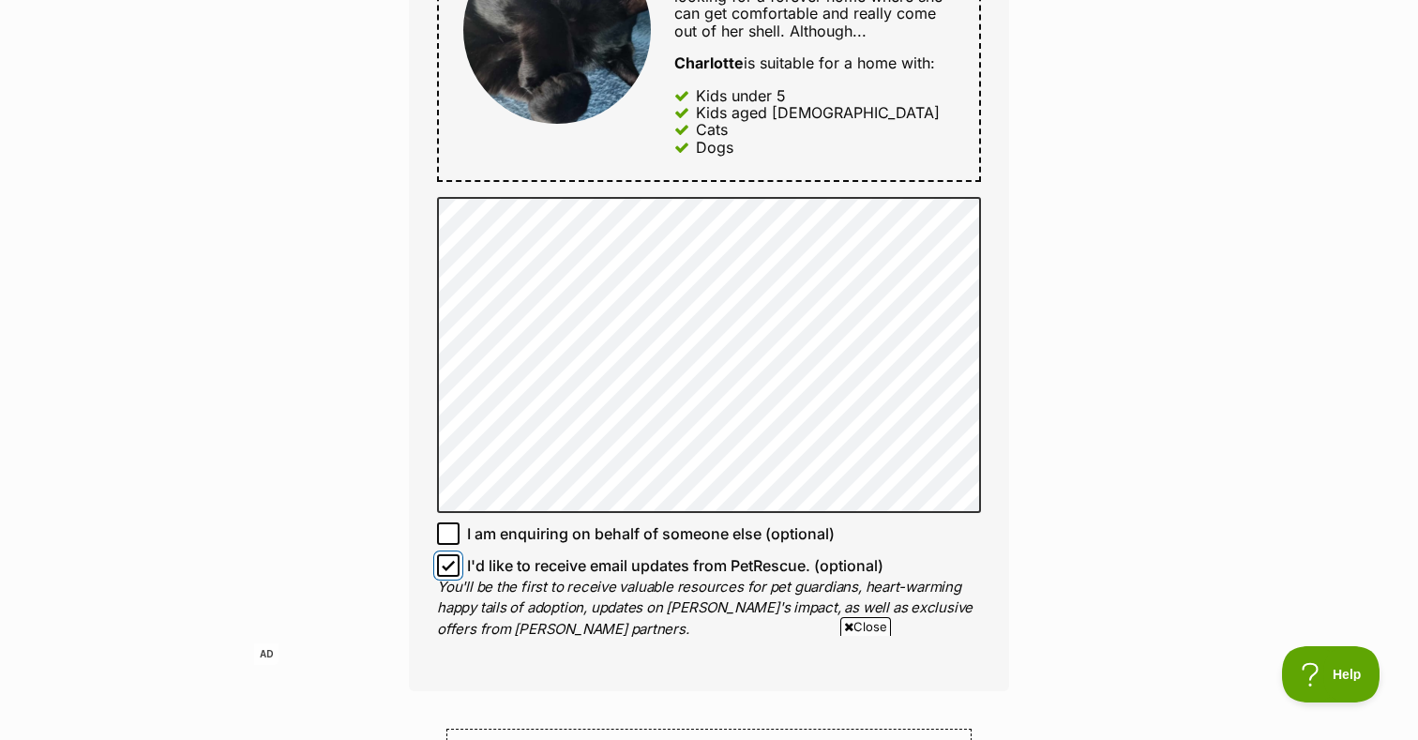
click at [450, 556] on input "I'd like to receive email updates from PetRescue. (optional)" at bounding box center [448, 565] width 23 height 23
checkbox input "false"
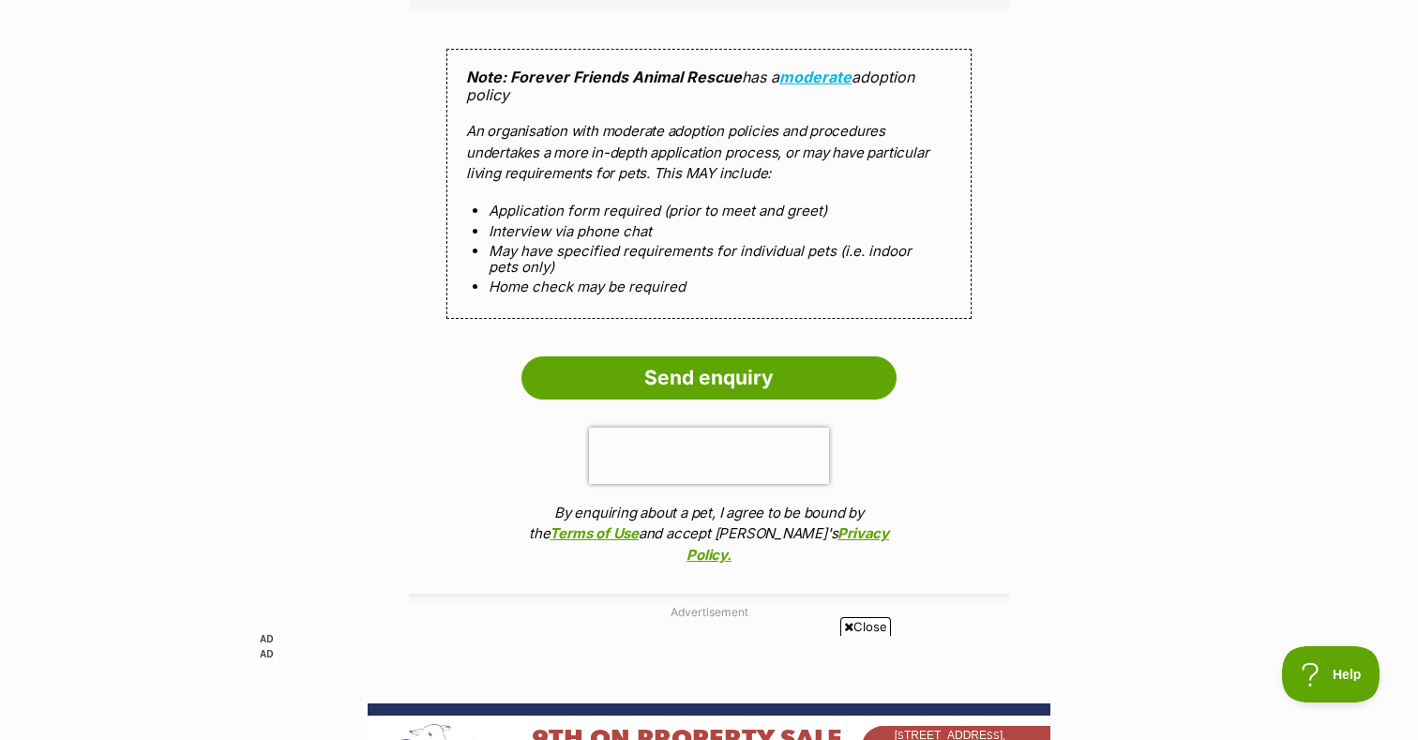
scroll to position [1696, 0]
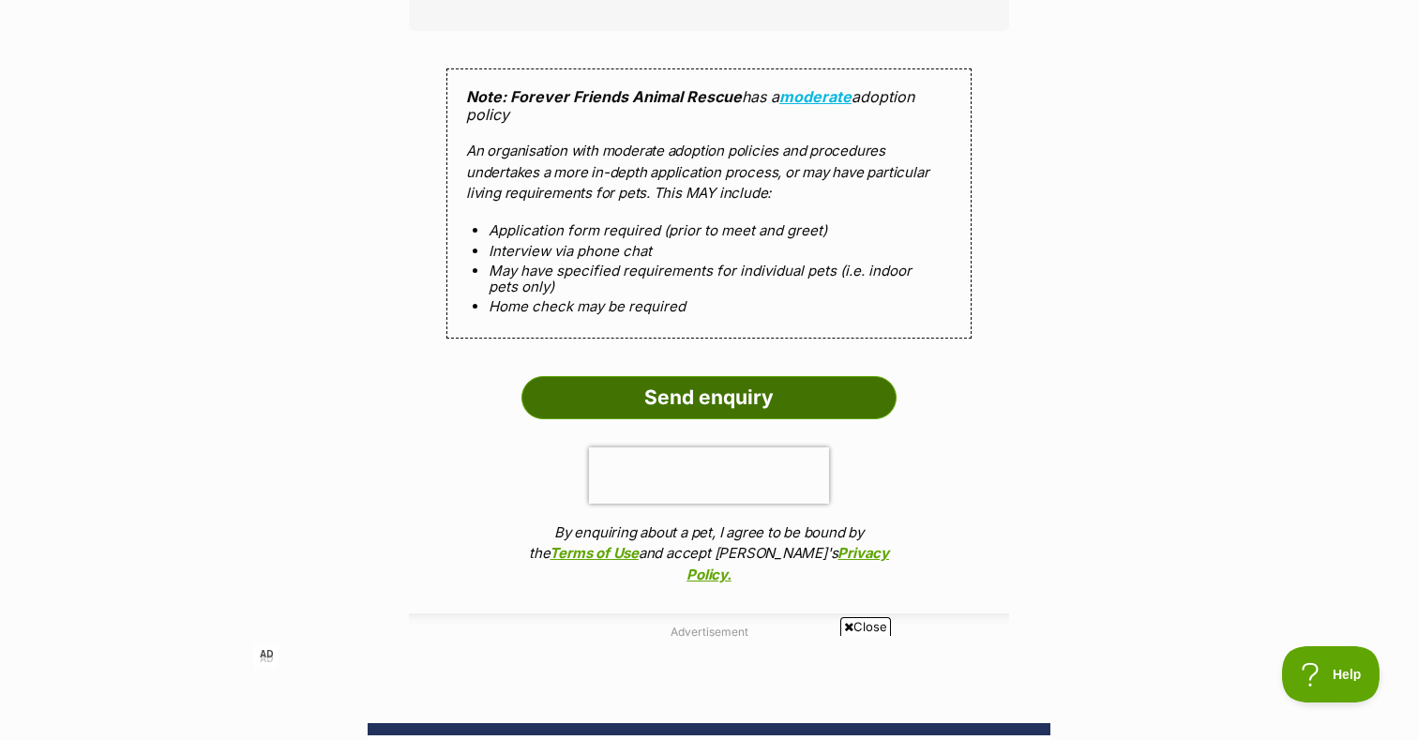
click at [578, 388] on input "Send enquiry" at bounding box center [708, 397] width 375 height 43
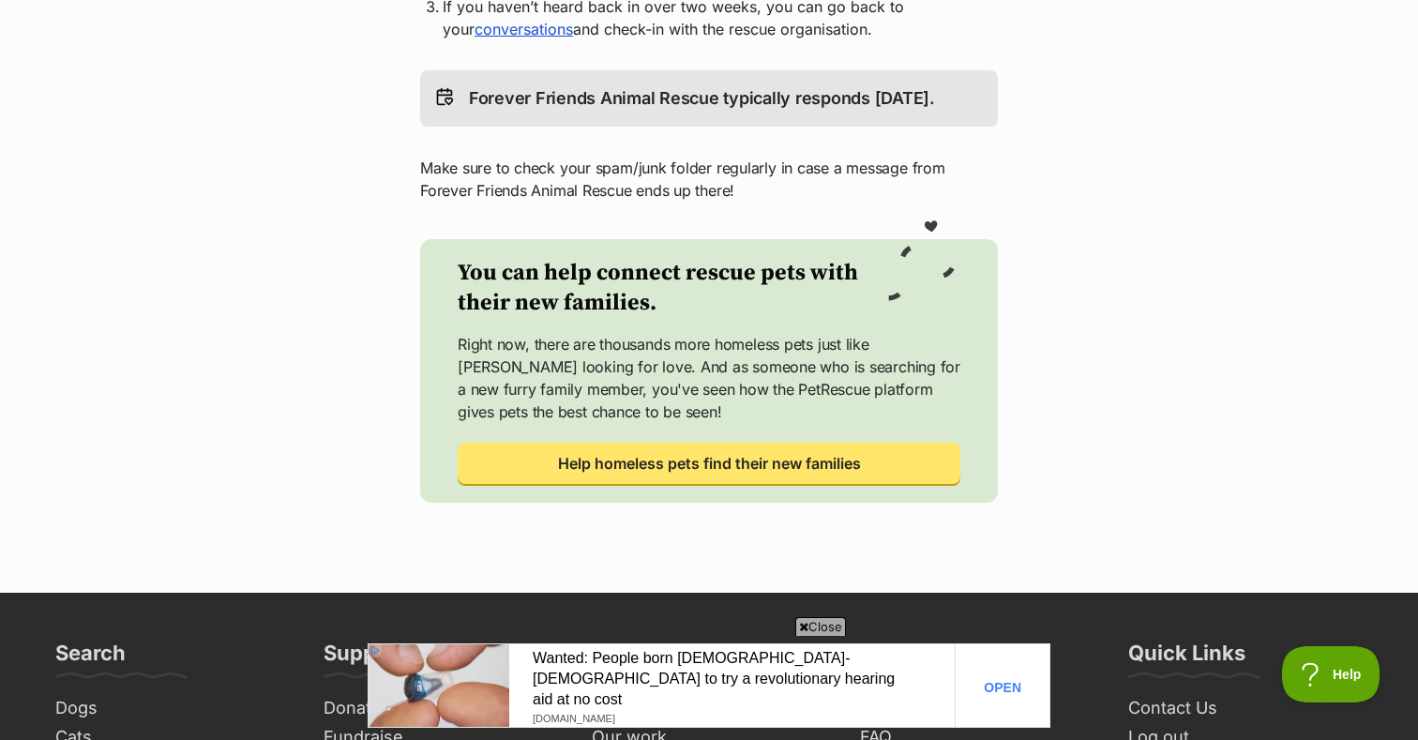
scroll to position [600, 0]
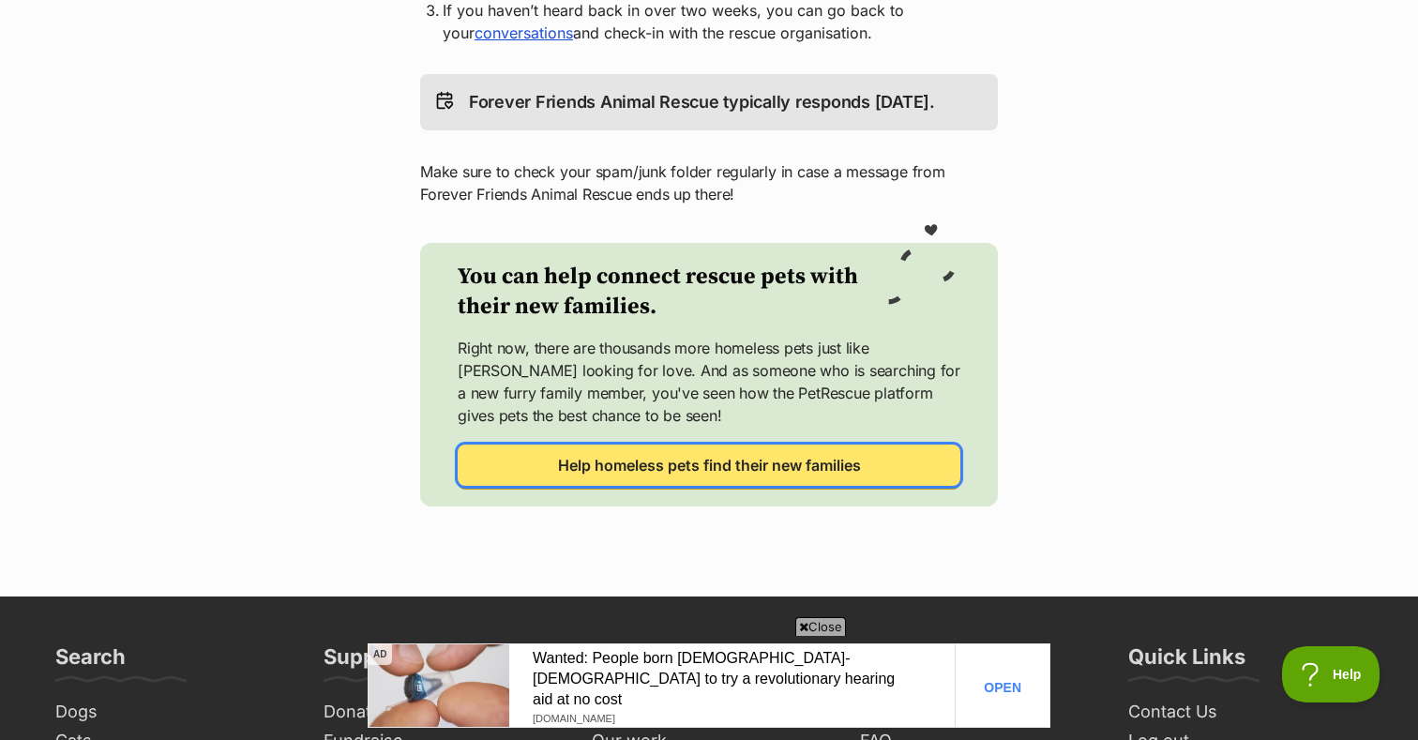
click at [560, 477] on link "Help homeless pets find their new families" at bounding box center [709, 464] width 503 height 41
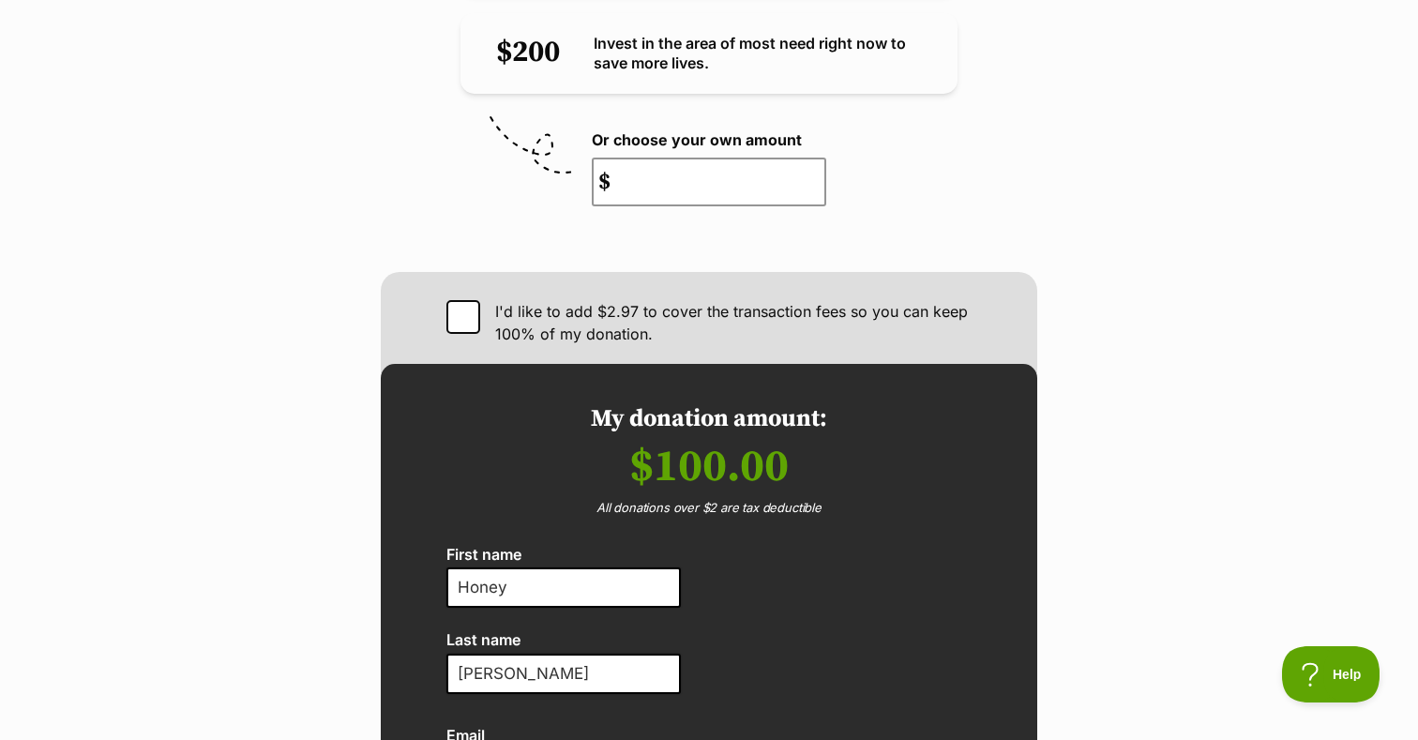
scroll to position [1422, 0]
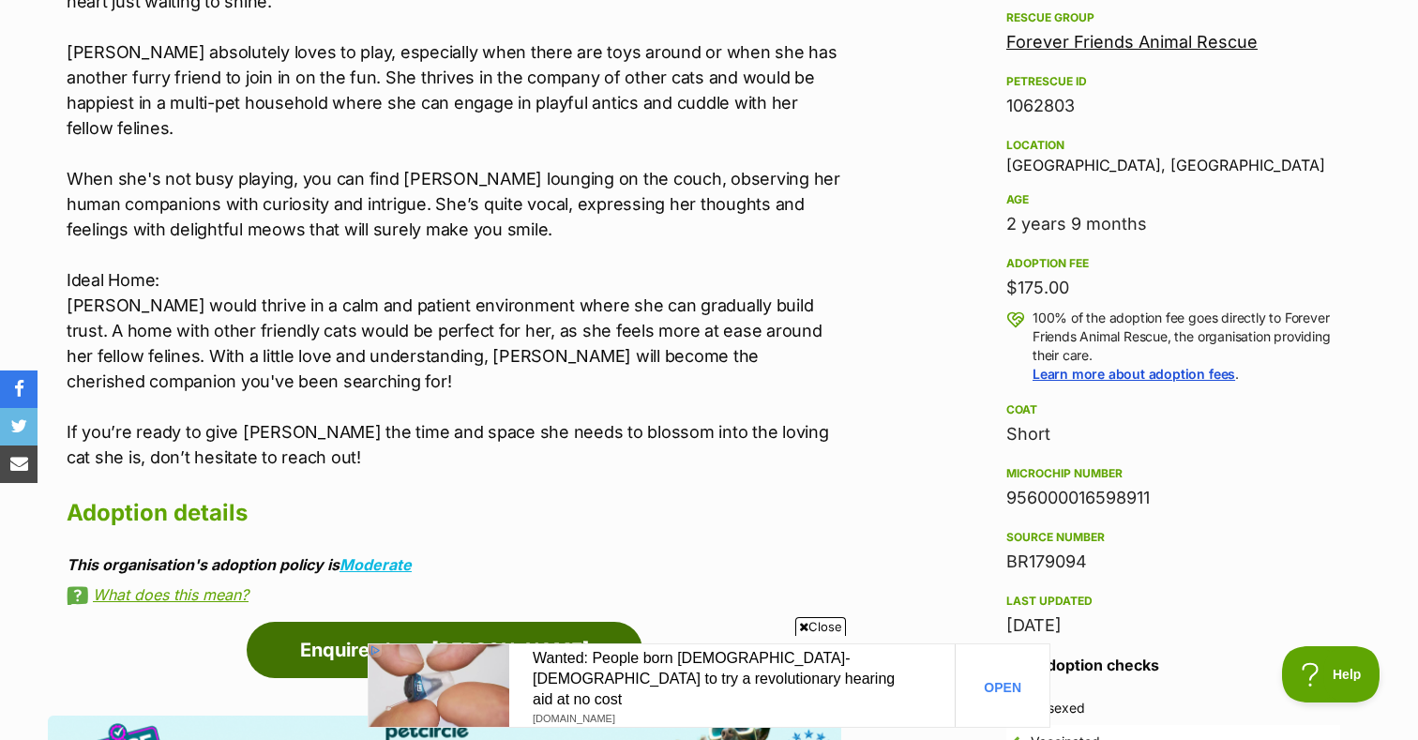
click at [408, 625] on link "Enquire about [PERSON_NAME]" at bounding box center [445, 650] width 396 height 56
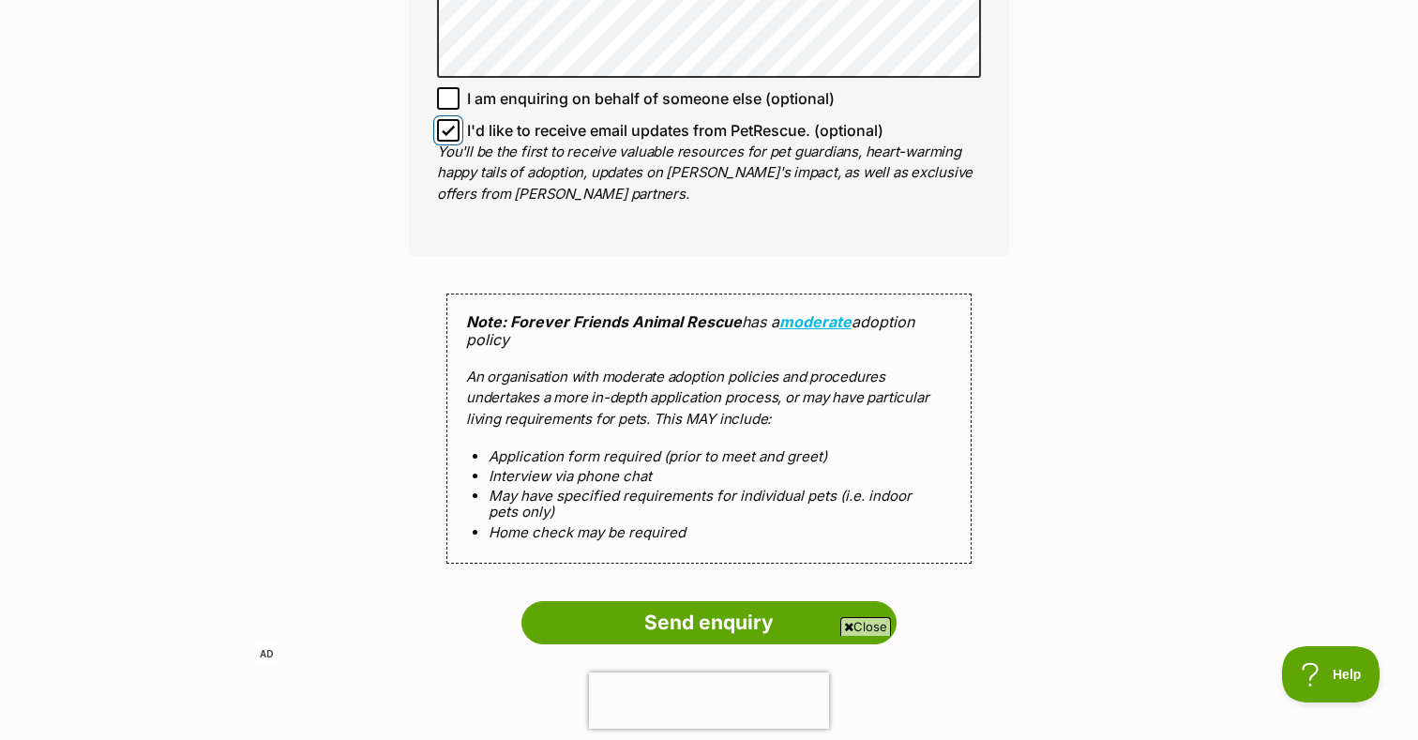
click at [448, 119] on input "I'd like to receive email updates from PetRescue. (optional)" at bounding box center [448, 130] width 23 height 23
checkbox input "false"
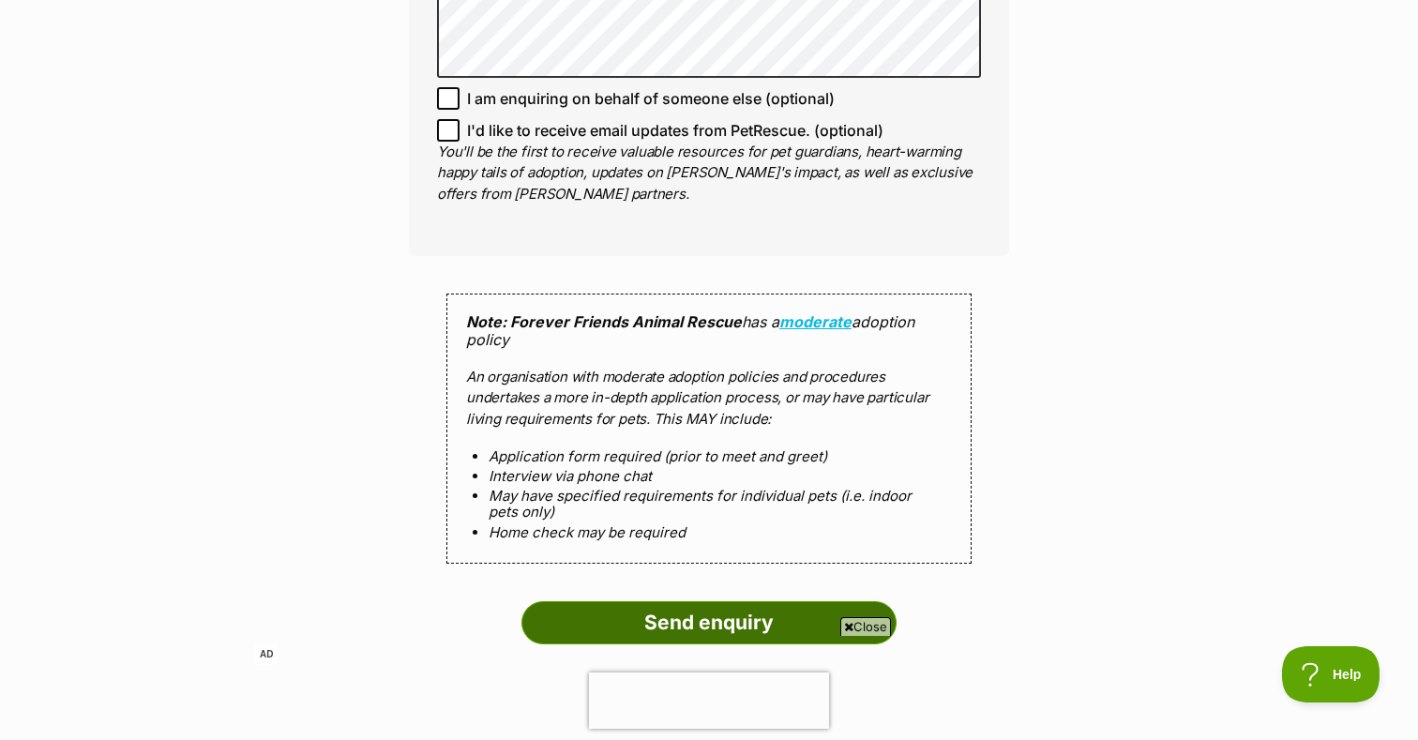
click at [657, 605] on input "Send enquiry" at bounding box center [708, 622] width 375 height 43
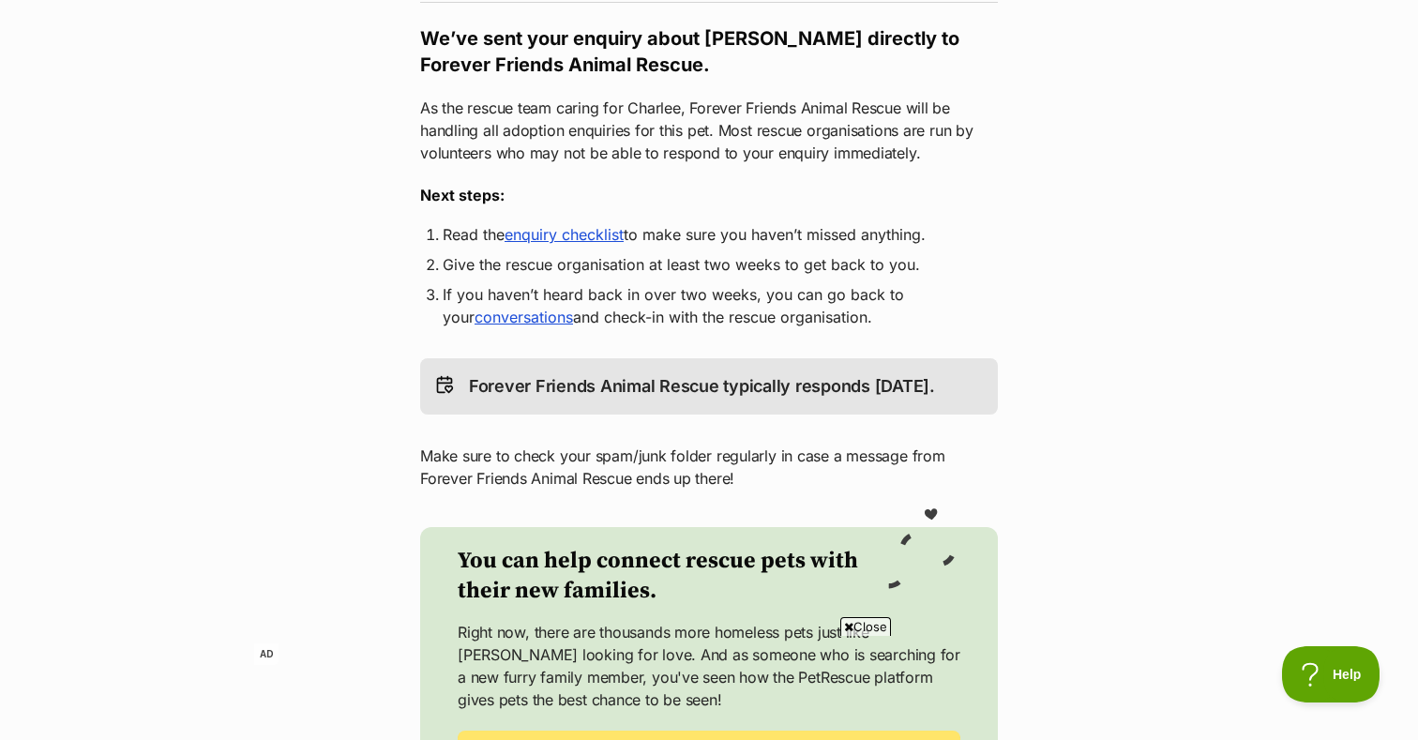
scroll to position [339, 0]
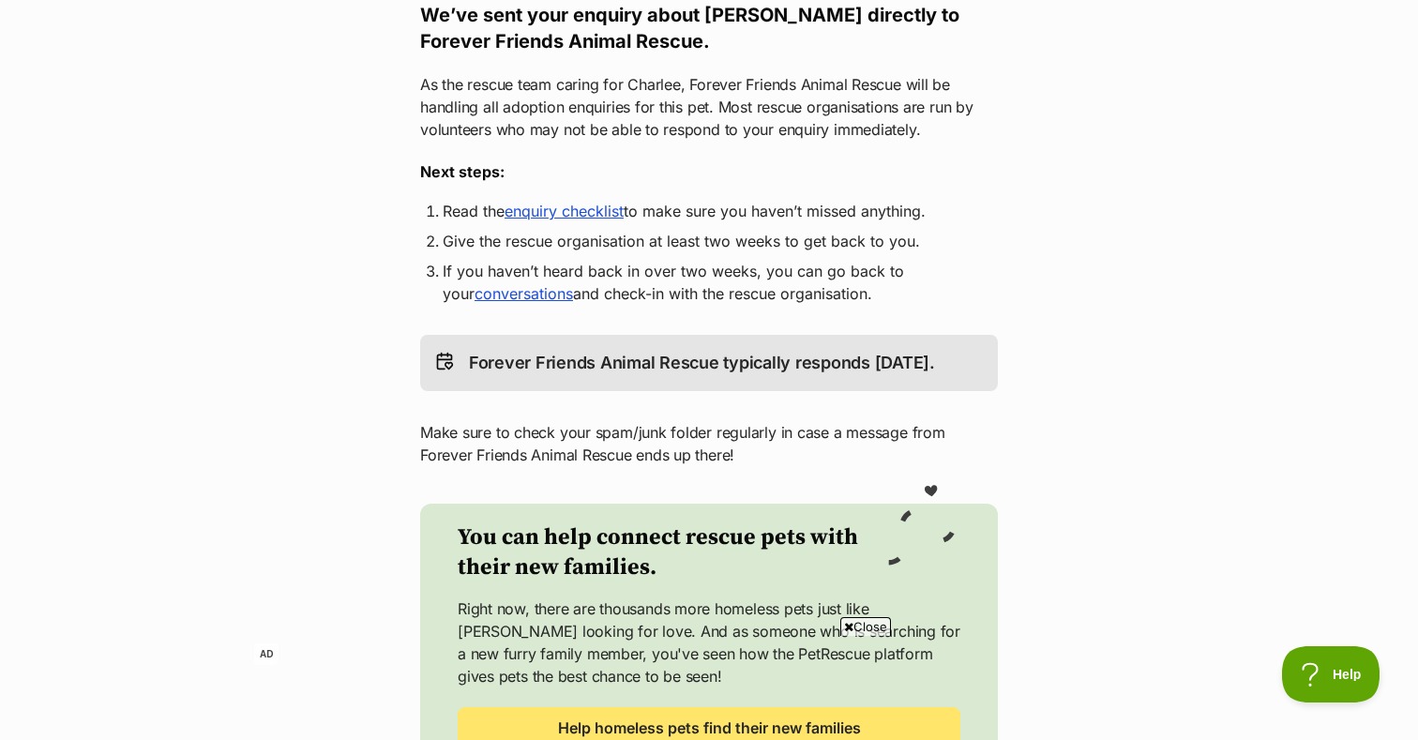
click at [588, 211] on link "enquiry checklist" at bounding box center [563, 211] width 119 height 19
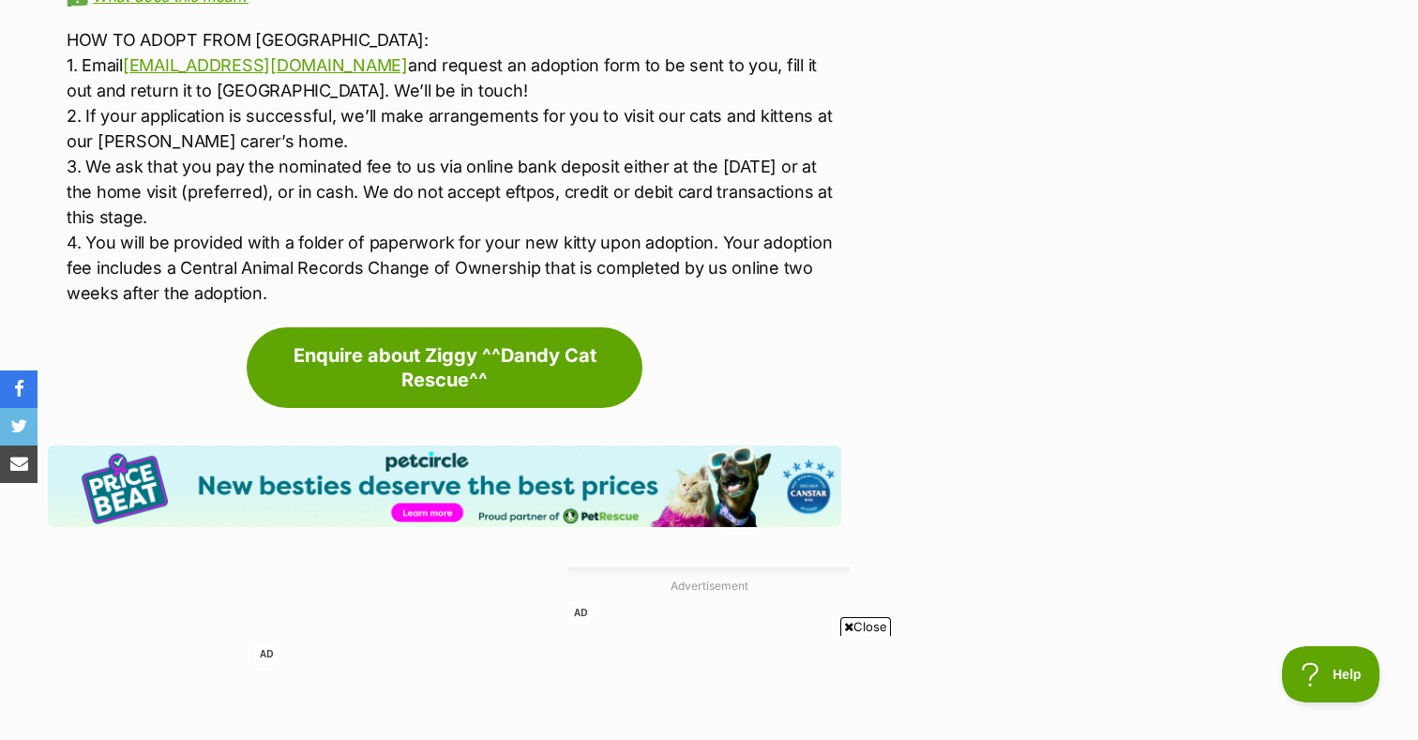
scroll to position [3422, 0]
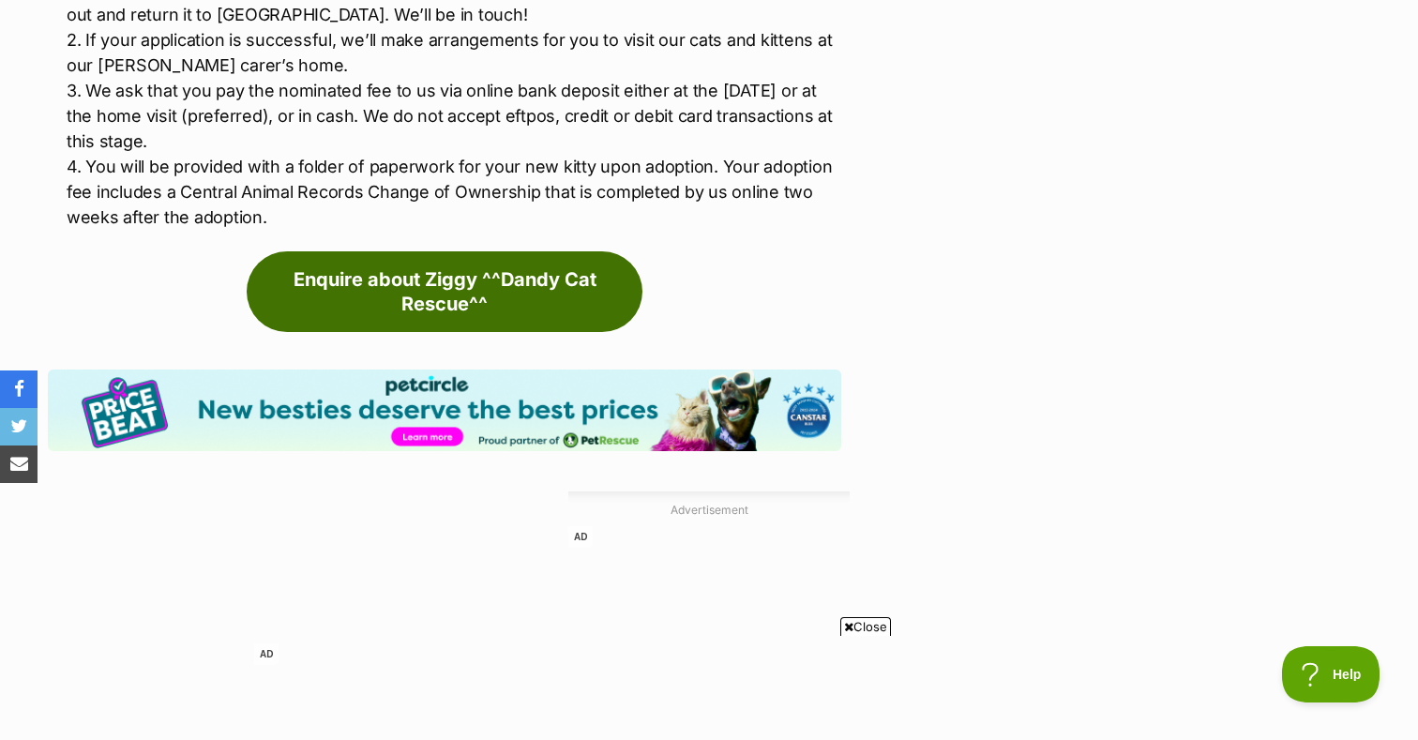
click at [403, 324] on link "Enquire about Ziggy ^^Dandy Cat Rescue^^" at bounding box center [445, 291] width 396 height 81
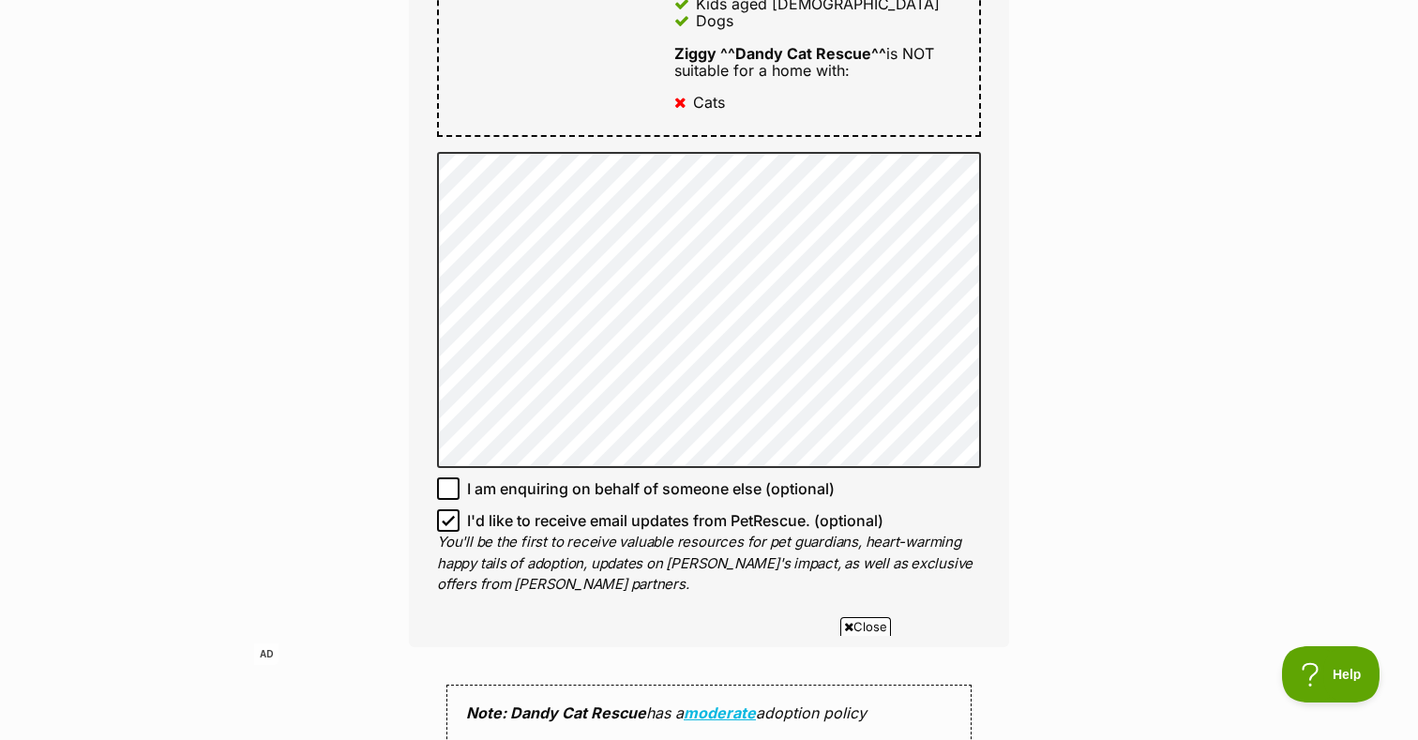
scroll to position [1345, 0]
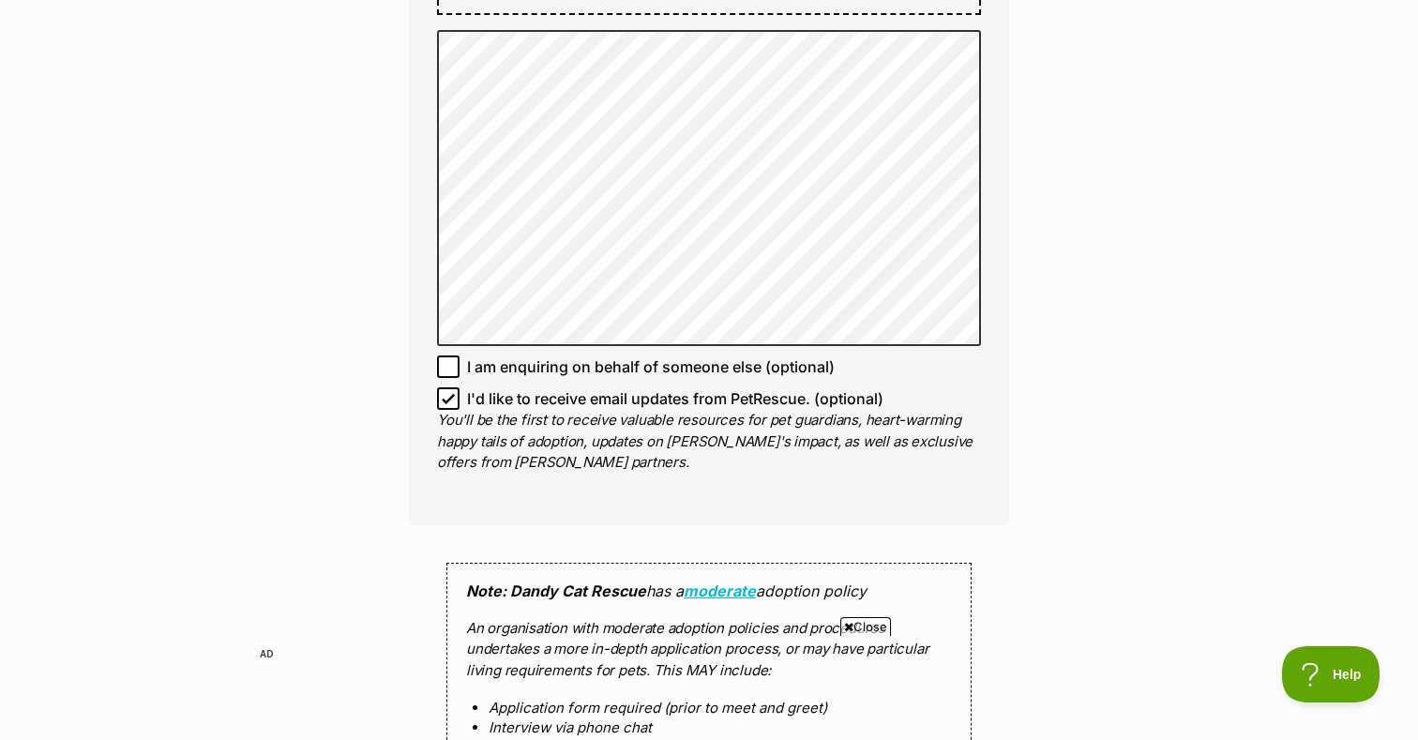
click at [449, 410] on p "You'll be the first to receive valuable resources for pet guardians, heart-warm…" at bounding box center [709, 442] width 544 height 64
click at [449, 392] on icon at bounding box center [448, 398] width 13 height 13
click at [449, 387] on input "I'd like to receive email updates from PetRescue. (optional)" at bounding box center [448, 398] width 23 height 23
checkbox input "false"
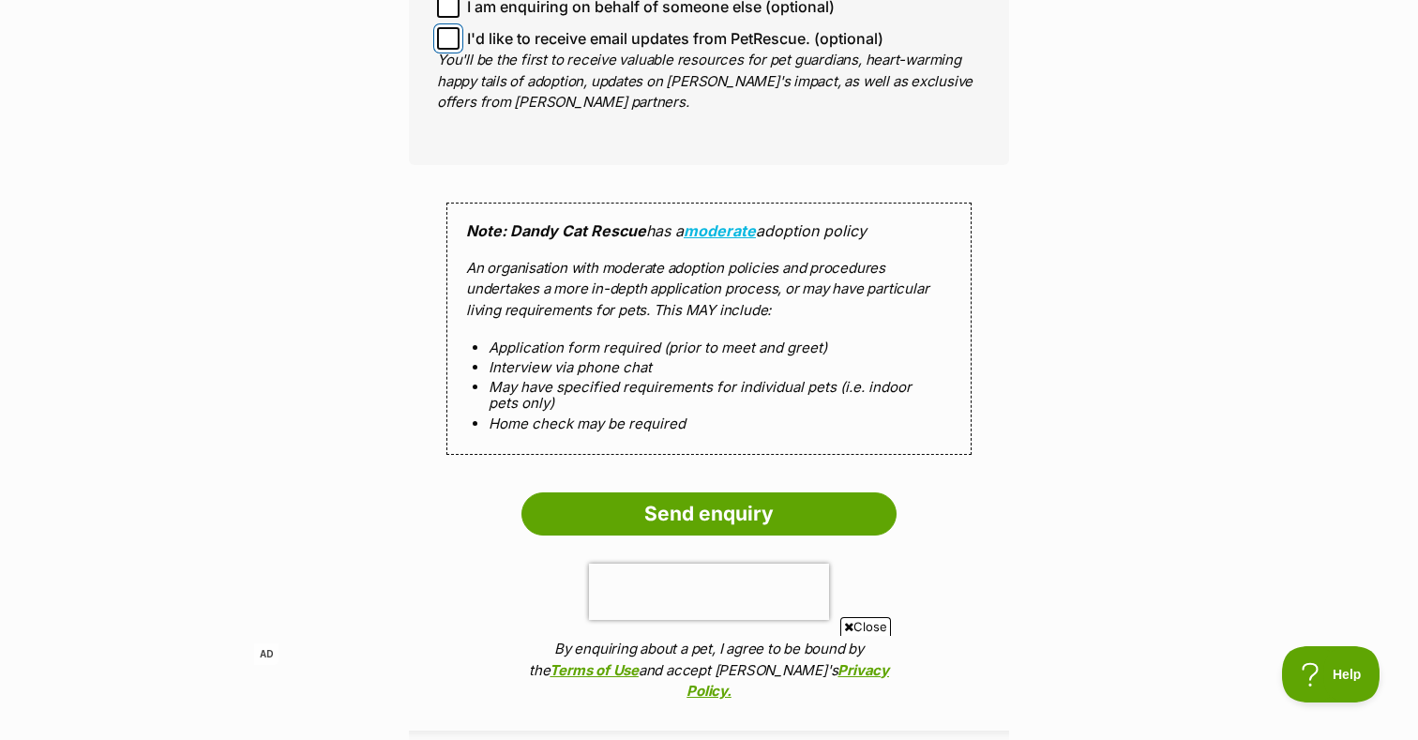
scroll to position [2021, 0]
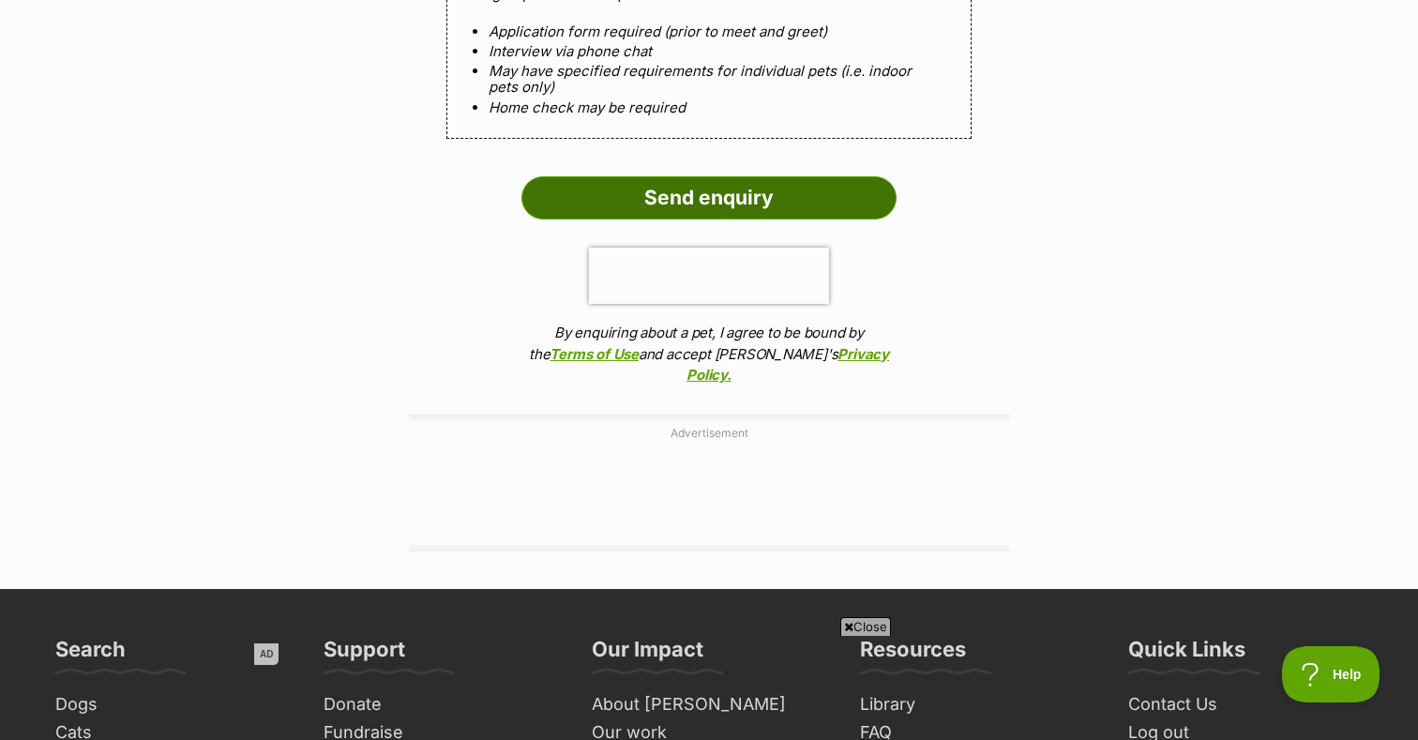
click at [685, 180] on input "Send enquiry" at bounding box center [708, 197] width 375 height 43
